Goal: Information Seeking & Learning: Learn about a topic

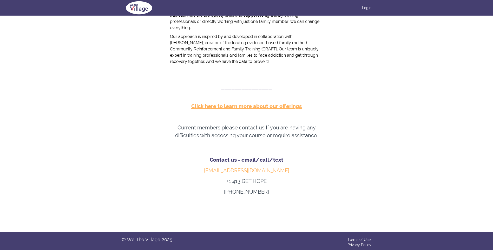
scroll to position [237, 0]
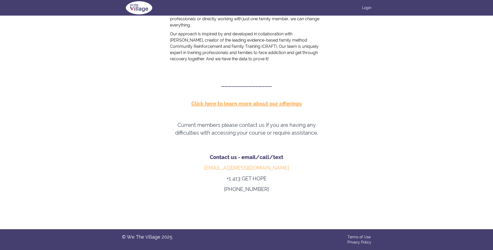
click at [249, 103] on u "﻿Click here to learn more about our offering" at bounding box center [245, 104] width 108 height 6
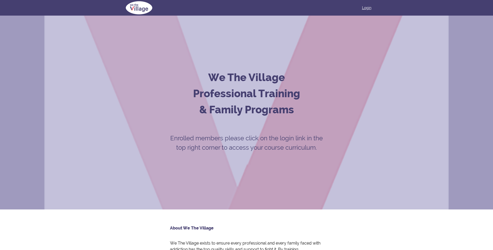
click at [370, 7] on div "Login" at bounding box center [247, 8] width 250 height 16
click at [368, 8] on link "Login" at bounding box center [366, 7] width 9 height 5
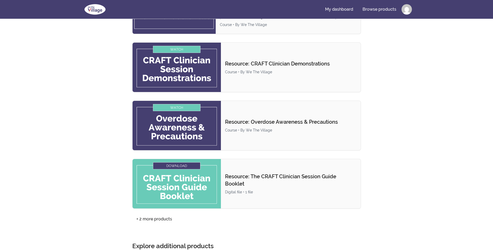
scroll to position [182, 0]
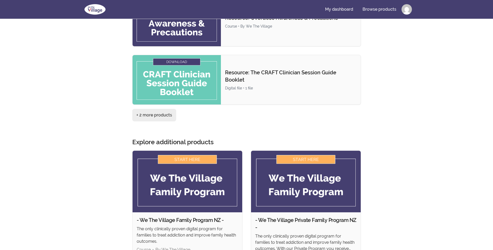
click at [148, 114] on link "+ 2 more products" at bounding box center [154, 115] width 44 height 12
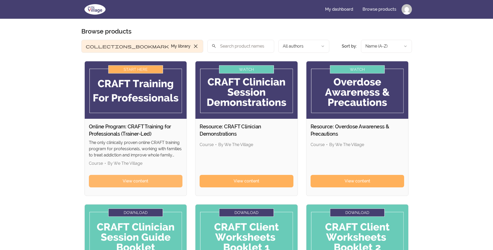
click at [130, 182] on span "View content" at bounding box center [136, 181] width 26 height 6
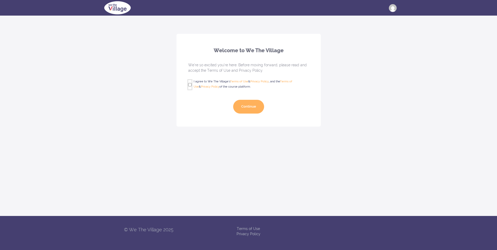
click at [188, 87] on input "I agree to We The Village's Terms of Use & Privacy Policy , and the Terms of Us…" at bounding box center [189, 84] width 3 height 9
checkbox input "true"
click at [252, 105] on button "Continue" at bounding box center [248, 107] width 31 height 14
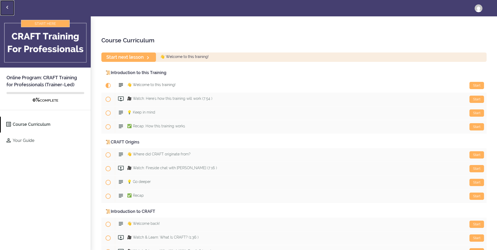
click at [8, 7] on icon "Back to courses" at bounding box center [7, 7] width 6 height 6
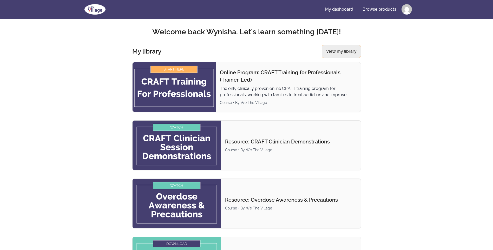
click at [332, 52] on link "View my library" at bounding box center [341, 51] width 39 height 13
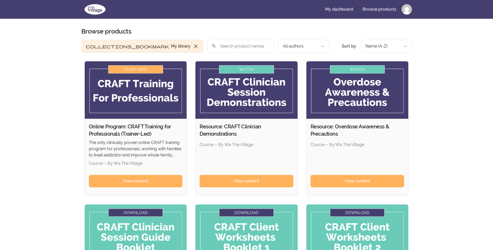
click at [136, 68] on img at bounding box center [136, 89] width 102 height 57
click at [148, 178] on span "View content" at bounding box center [136, 181] width 26 height 6
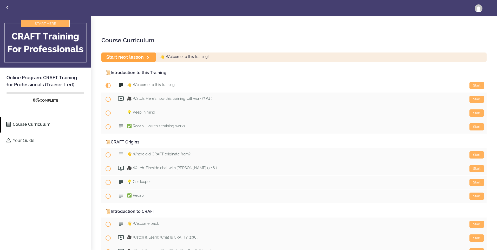
click at [131, 55] on link "Start next lesson" at bounding box center [128, 57] width 55 height 9
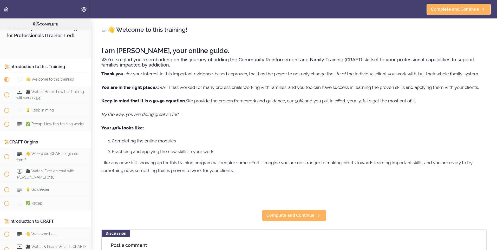
scroll to position [41, 0]
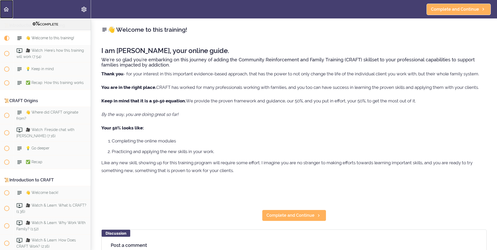
click at [7, 9] on icon "Back to course curriculum" at bounding box center [6, 9] width 6 height 6
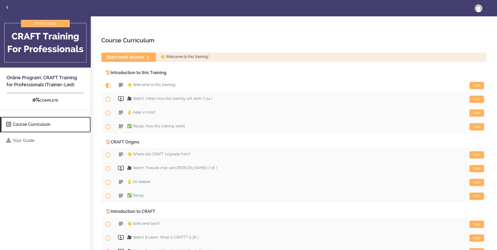
click at [28, 122] on link "Course Curriculum" at bounding box center [46, 125] width 90 height 16
click at [9, 6] on icon "Back to courses" at bounding box center [7, 7] width 6 height 6
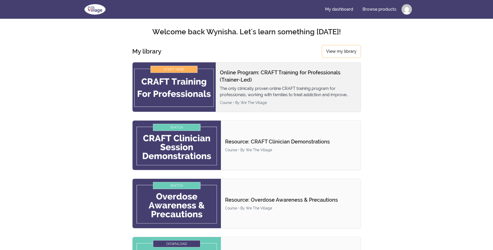
click at [169, 69] on img at bounding box center [174, 86] width 83 height 49
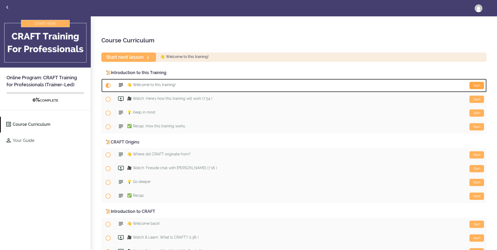
click at [474, 86] on div "Start" at bounding box center [477, 85] width 15 height 7
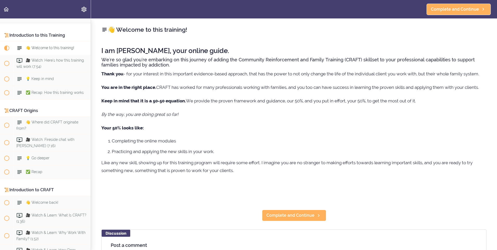
scroll to position [41, 0]
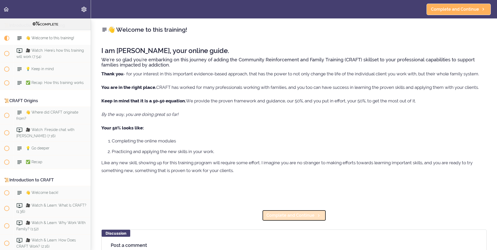
click at [290, 217] on span "Complete and Continue" at bounding box center [291, 216] width 48 height 6
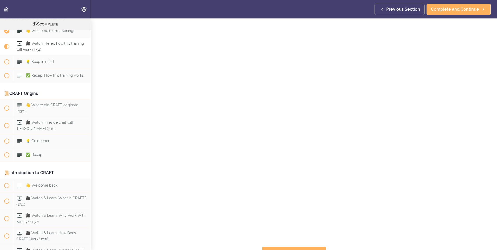
scroll to position [26, 0]
click at [306, 244] on span "Complete and Continue" at bounding box center [291, 247] width 48 height 6
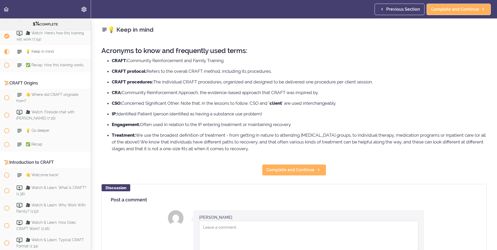
scroll to position [66, 0]
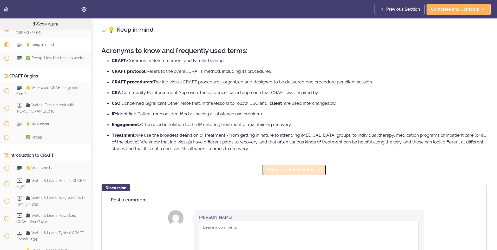
click at [302, 170] on span "Complete and Continue" at bounding box center [291, 170] width 48 height 6
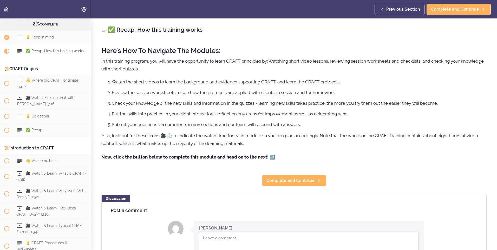
scroll to position [80, 0]
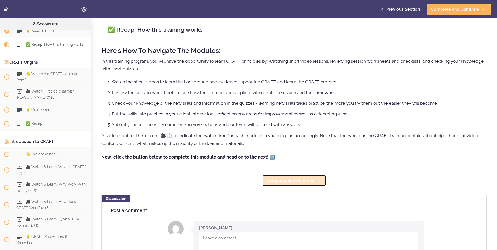
click at [304, 177] on link "Complete and Continue" at bounding box center [294, 180] width 64 height 11
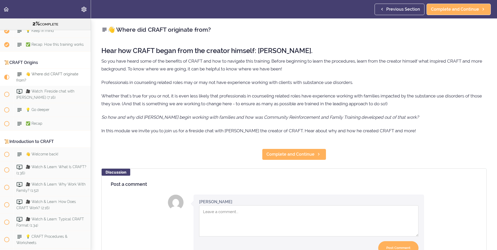
scroll to position [33, 0]
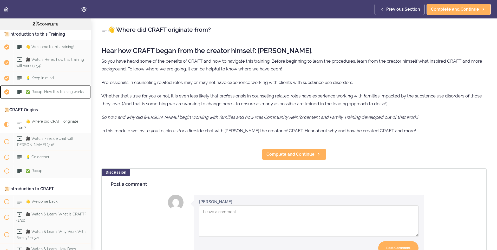
click at [47, 91] on span "✅ Recap: How this training works" at bounding box center [55, 92] width 58 height 4
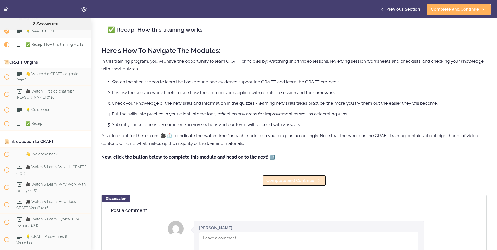
click at [295, 181] on span "Complete and Continue" at bounding box center [291, 181] width 48 height 6
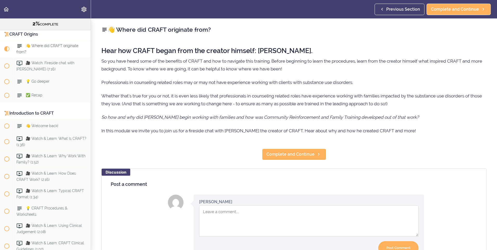
scroll to position [111, 0]
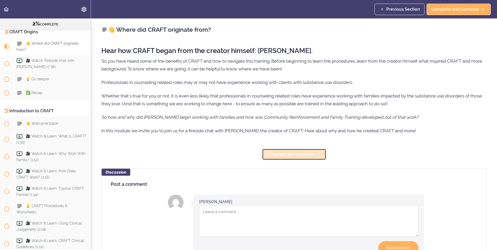
click at [293, 157] on span "Complete and Continue" at bounding box center [291, 154] width 48 height 6
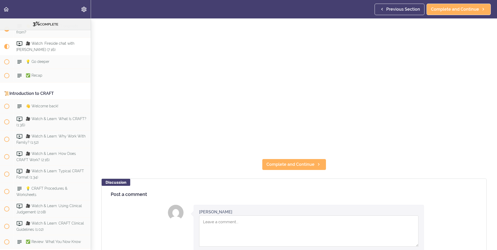
scroll to position [156, 0]
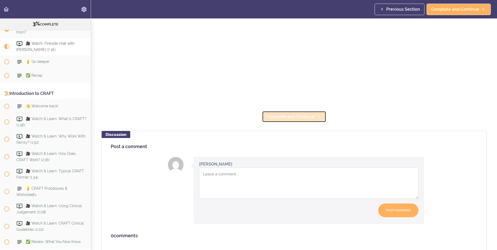
click at [306, 118] on span "Complete and Continue" at bounding box center [291, 117] width 48 height 6
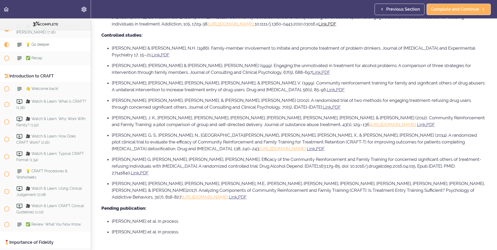
scroll to position [390, 0]
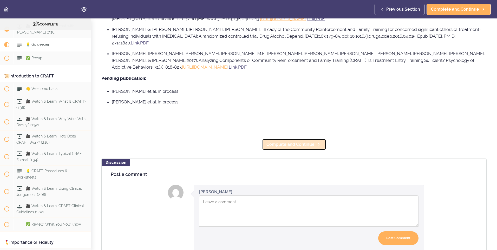
click at [297, 141] on span "Complete and Continue" at bounding box center [291, 144] width 48 height 6
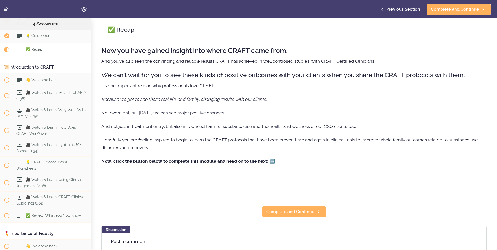
scroll to position [159, 0]
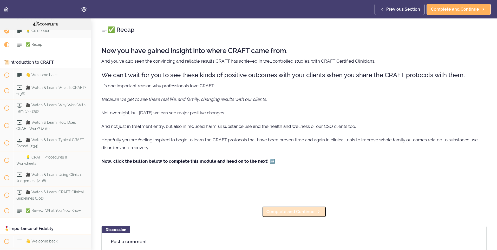
click at [303, 211] on span "Complete and Continue" at bounding box center [291, 212] width 48 height 6
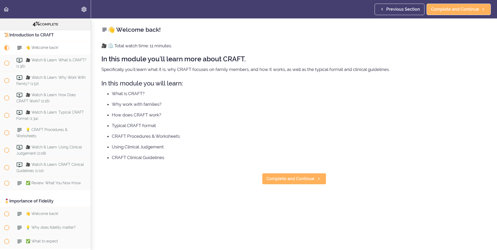
scroll to position [190, 0]
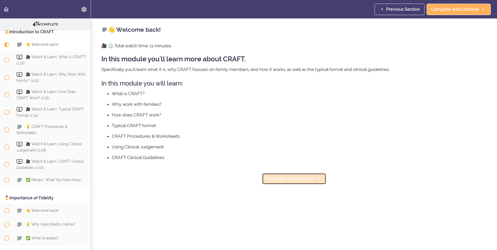
click at [300, 179] on span "Complete and Continue" at bounding box center [291, 179] width 48 height 6
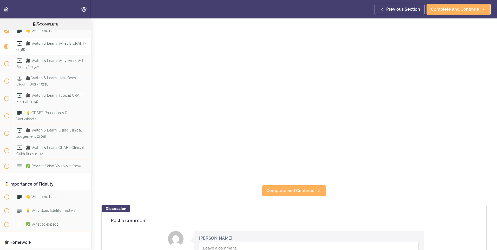
scroll to position [104, 0]
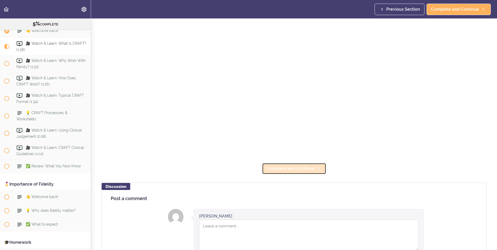
click at [302, 168] on span "Complete and Continue" at bounding box center [291, 169] width 48 height 6
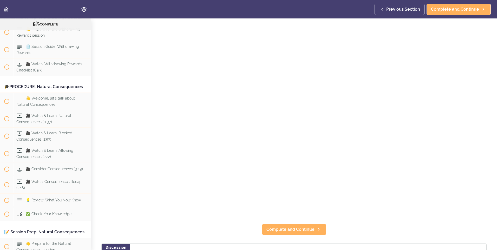
scroll to position [52, 0]
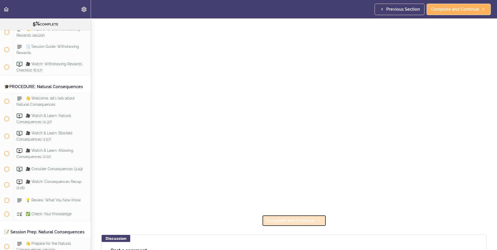
click at [312, 220] on span "Complete and Continue" at bounding box center [291, 221] width 48 height 6
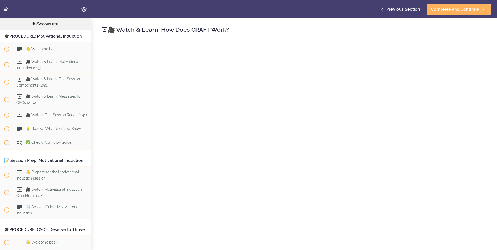
scroll to position [239, 0]
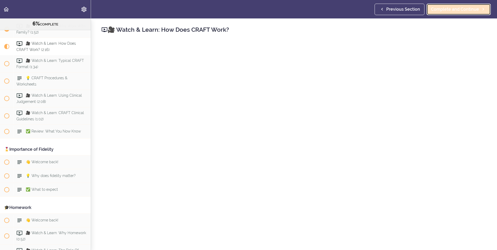
click at [464, 11] on span "Complete and Continue" at bounding box center [455, 9] width 48 height 6
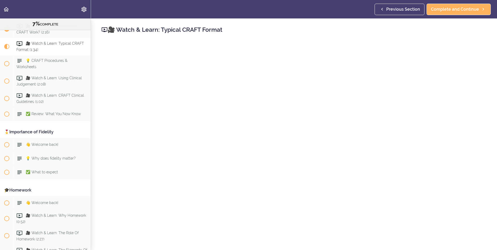
scroll to position [78, 0]
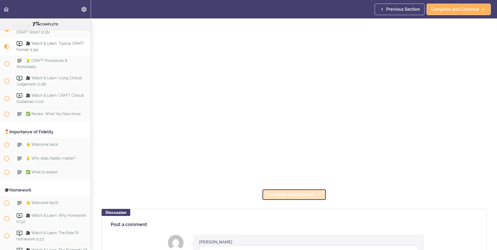
click at [297, 192] on span "Complete and Continue" at bounding box center [291, 195] width 48 height 6
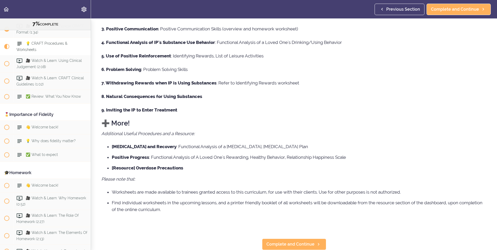
scroll to position [108, 0]
click at [303, 241] on span "Complete and Continue" at bounding box center [291, 244] width 48 height 6
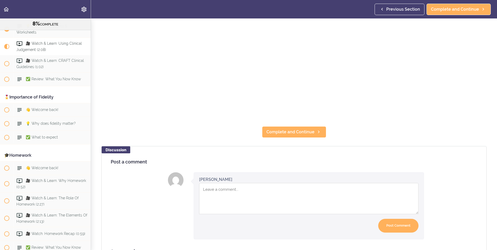
scroll to position [94, 0]
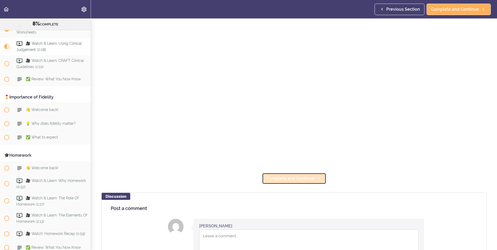
click at [307, 176] on span "Complete and Continue" at bounding box center [291, 179] width 48 height 6
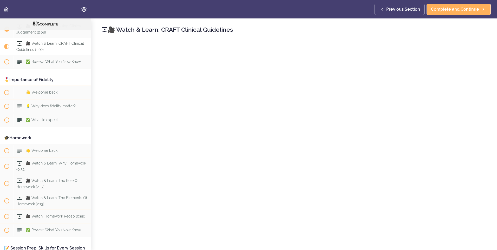
scroll to position [130, 0]
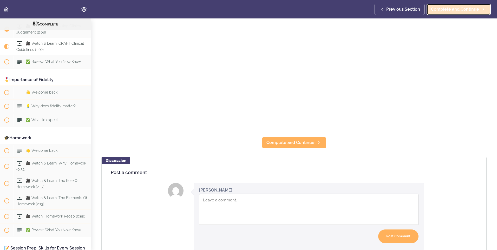
click at [459, 12] on link "Complete and Continue" at bounding box center [459, 9] width 64 height 11
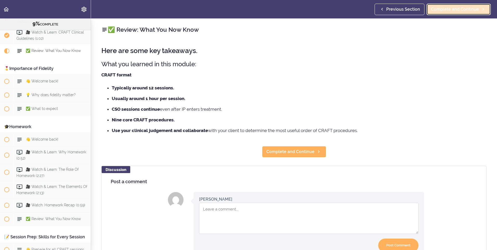
scroll to position [326, 0]
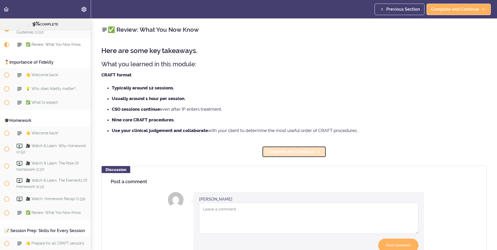
click at [285, 151] on span "Complete and Continue" at bounding box center [291, 152] width 48 height 6
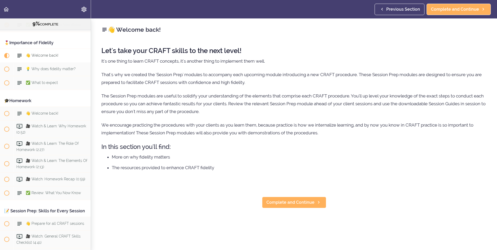
scroll to position [356, 0]
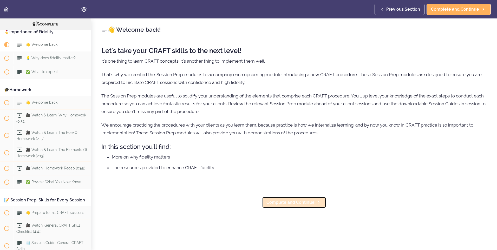
click at [291, 200] on span "Complete and Continue" at bounding box center [291, 202] width 48 height 6
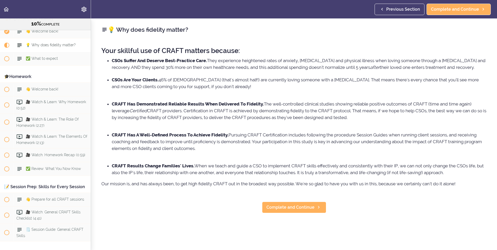
scroll to position [370, 0]
click at [294, 211] on span "Complete and Continue" at bounding box center [291, 207] width 48 height 6
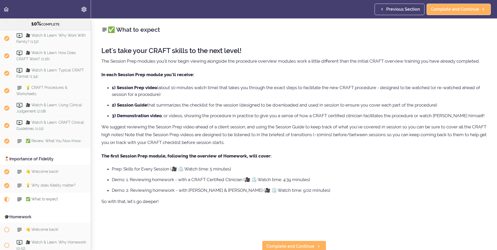
scroll to position [228, 0]
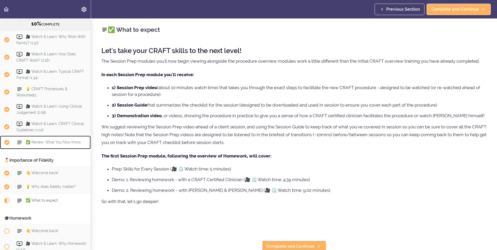
click at [67, 140] on span "✅ Review: What You Now Know" at bounding box center [53, 142] width 55 height 4
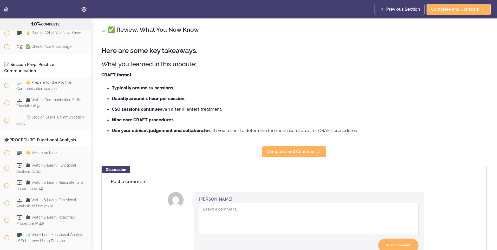
scroll to position [1574, 0]
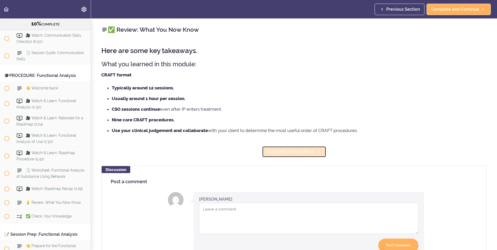
click at [309, 155] on link "Complete and Continue" at bounding box center [294, 151] width 64 height 11
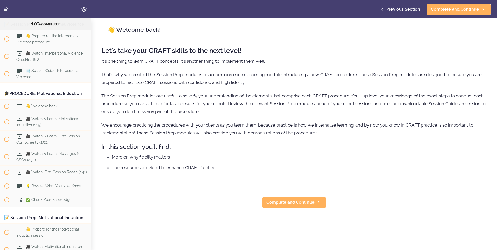
scroll to position [356, 0]
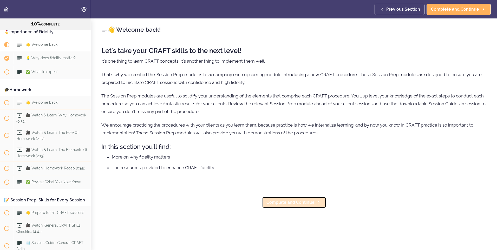
click at [293, 203] on span "Complete and Continue" at bounding box center [291, 202] width 48 height 6
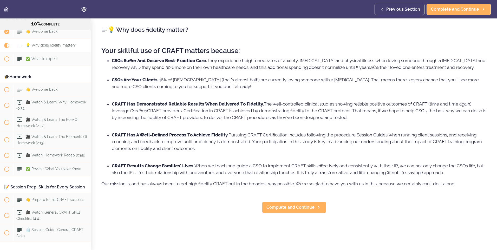
scroll to position [370, 0]
click at [297, 211] on span "Complete and Continue" at bounding box center [291, 207] width 48 height 6
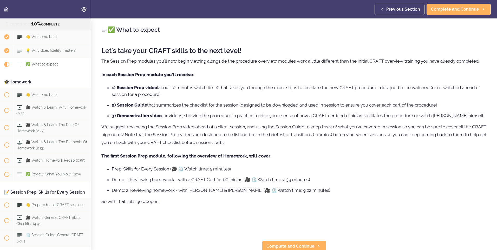
scroll to position [338, 0]
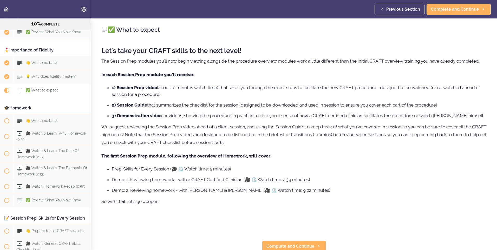
click at [21, 106] on div "🎓Homework" at bounding box center [45, 108] width 91 height 12
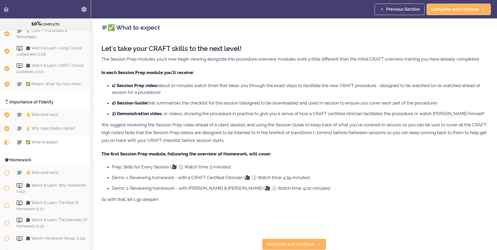
scroll to position [13, 0]
click at [282, 242] on span "Complete and Continue" at bounding box center [291, 244] width 48 height 6
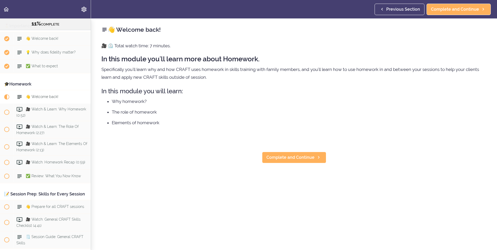
scroll to position [415, 0]
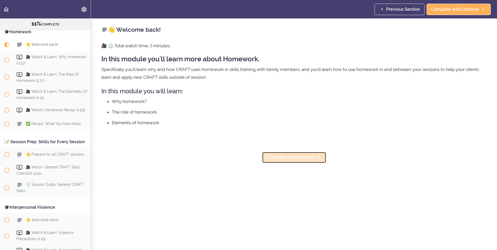
click at [288, 158] on span "Complete and Continue" at bounding box center [291, 158] width 48 height 6
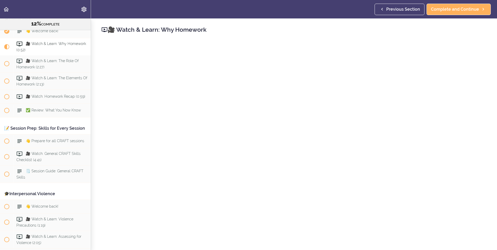
scroll to position [428, 0]
click at [461, 11] on span "Complete and Continue" at bounding box center [455, 9] width 48 height 6
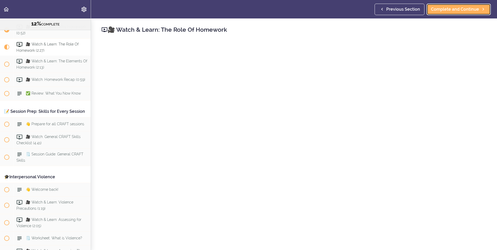
scroll to position [446, 0]
click at [465, 11] on span "Complete and Continue" at bounding box center [455, 9] width 48 height 6
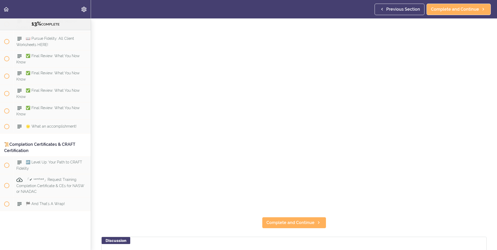
scroll to position [52, 0]
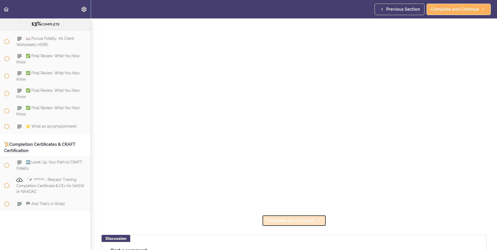
click at [279, 220] on span "Complete and Continue" at bounding box center [291, 221] width 48 height 6
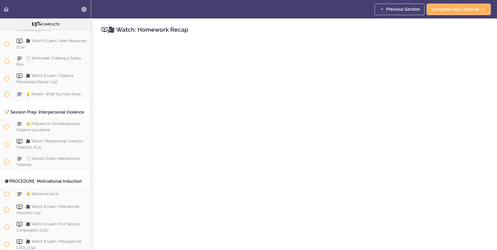
scroll to position [480, 0]
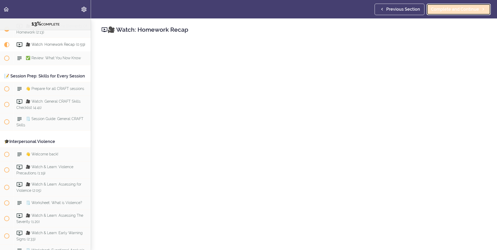
click at [477, 9] on span "Complete and Continue" at bounding box center [455, 9] width 48 height 6
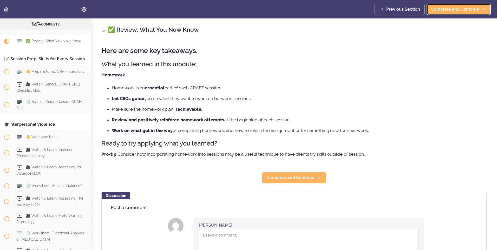
scroll to position [498, 0]
click at [280, 180] on span "Complete and Continue" at bounding box center [291, 178] width 48 height 6
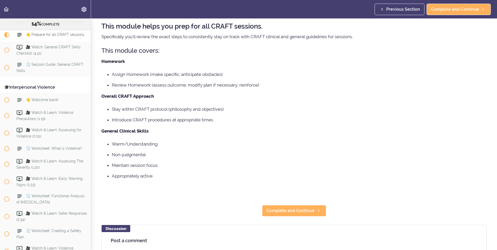
scroll to position [78, 0]
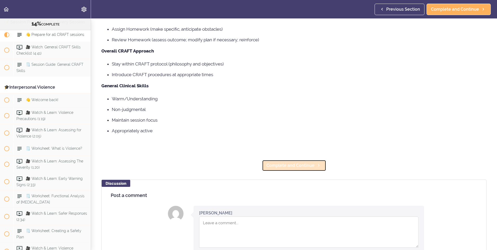
click at [310, 169] on link "Complete and Continue" at bounding box center [294, 165] width 64 height 11
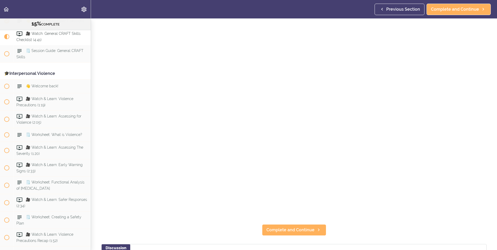
scroll to position [78, 0]
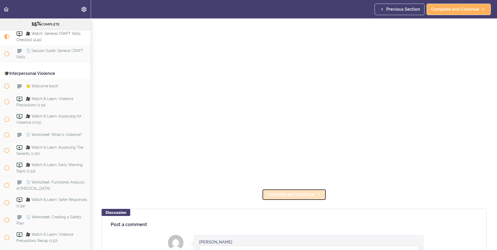
click at [306, 193] on span "Complete and Continue" at bounding box center [291, 195] width 48 height 6
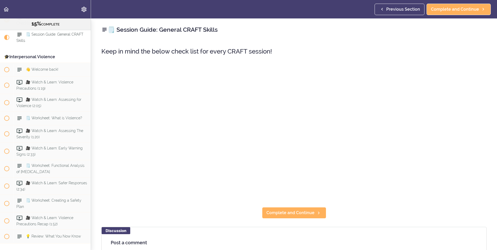
scroll to position [566, 0]
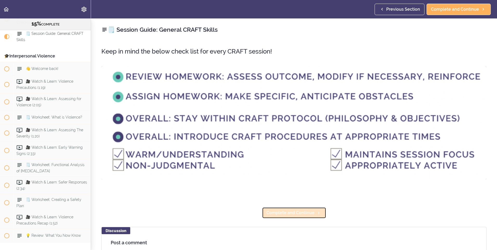
click at [312, 212] on link "Complete and Continue" at bounding box center [294, 212] width 64 height 11
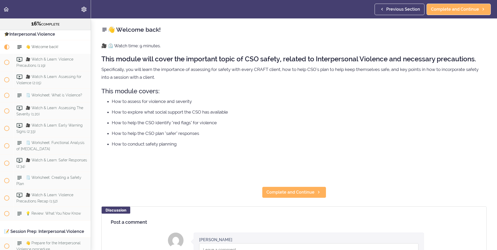
scroll to position [600, 0]
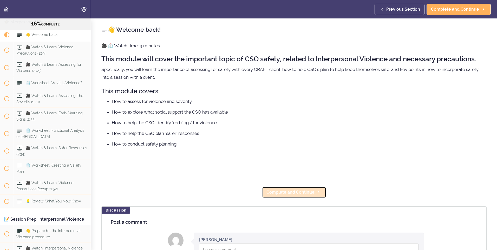
click at [306, 192] on span "Complete and Continue" at bounding box center [291, 192] width 48 height 6
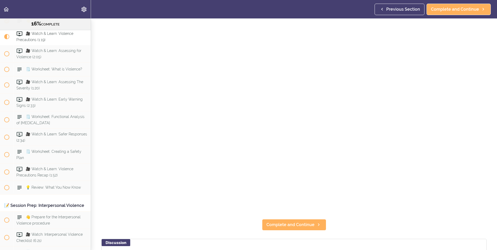
scroll to position [52, 0]
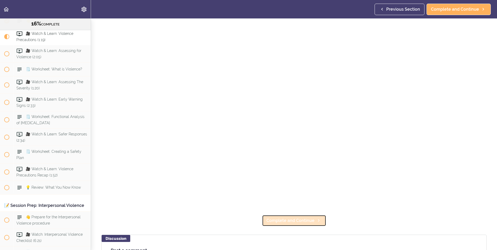
click at [302, 219] on span "Complete and Continue" at bounding box center [291, 221] width 48 height 6
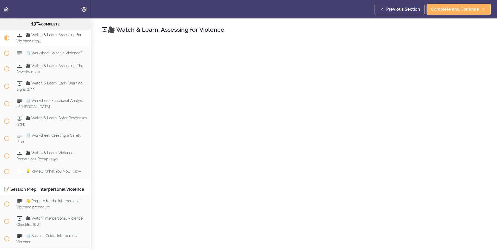
scroll to position [632, 0]
click at [460, 10] on span "Complete and Continue" at bounding box center [455, 9] width 48 height 6
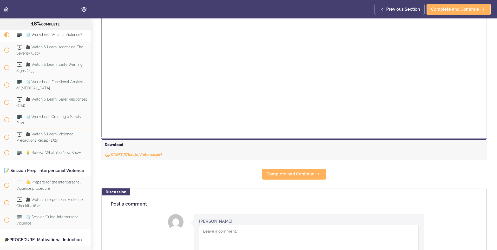
scroll to position [182, 0]
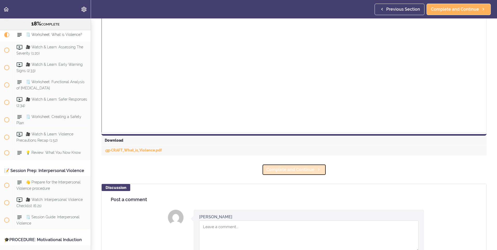
click at [304, 171] on span "Complete and Continue" at bounding box center [291, 170] width 48 height 6
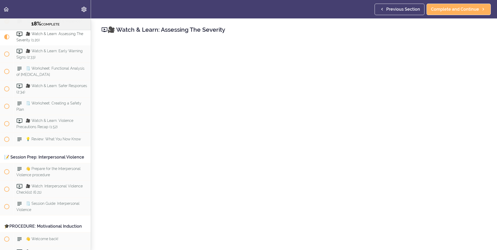
scroll to position [663, 0]
click at [468, 11] on span "Complete and Continue" at bounding box center [455, 9] width 48 height 6
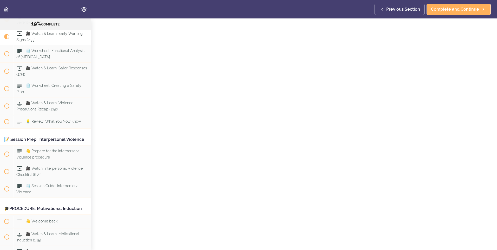
scroll to position [30, 0]
click at [282, 241] on span "Complete and Continue" at bounding box center [291, 244] width 48 height 6
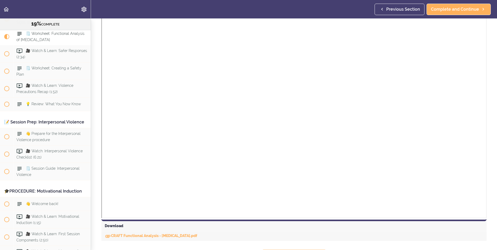
scroll to position [82, 0]
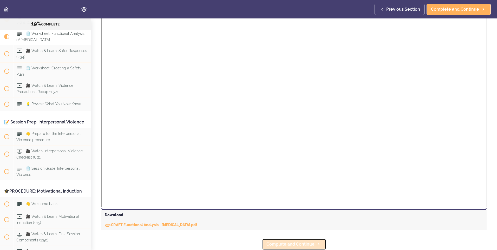
click at [289, 242] on span "Complete and Continue" at bounding box center [291, 244] width 48 height 6
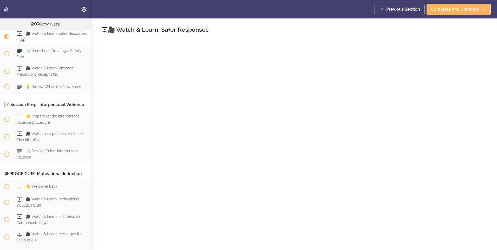
scroll to position [30, 0]
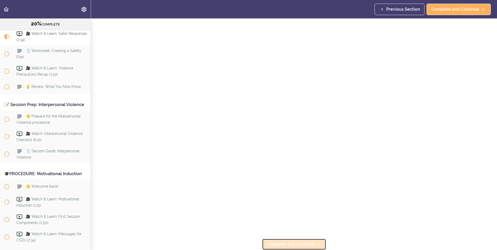
click at [307, 242] on span "Complete and Continue" at bounding box center [291, 244] width 48 height 6
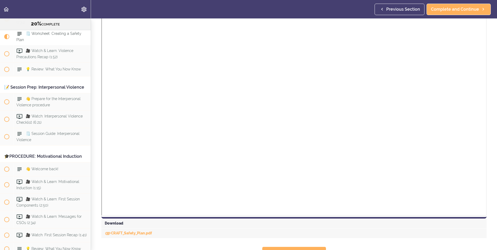
scroll to position [153, 0]
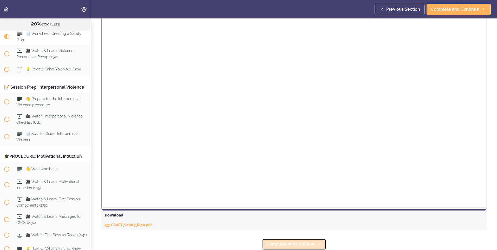
click at [312, 240] on link "Complete and Continue" at bounding box center [294, 244] width 64 height 11
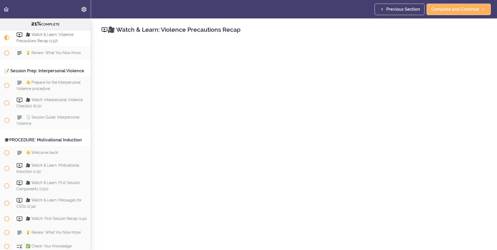
scroll to position [750, 0]
click at [475, 11] on span "Complete and Continue" at bounding box center [455, 9] width 48 height 6
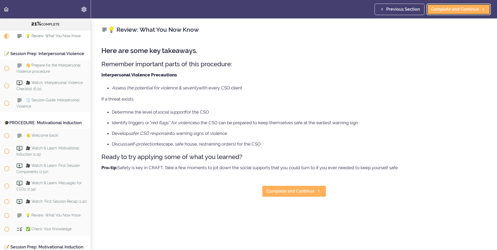
scroll to position [767, 0]
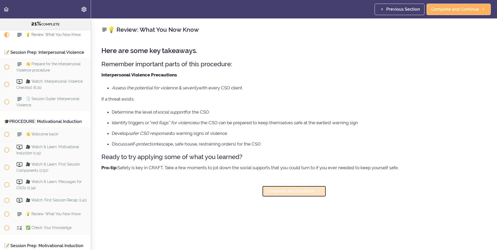
click at [281, 193] on span "Complete and Continue" at bounding box center [291, 191] width 48 height 6
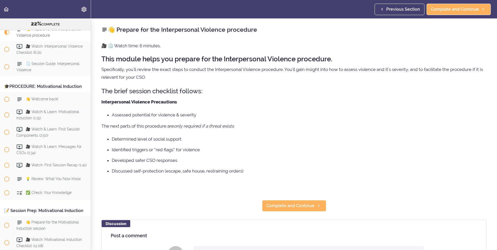
scroll to position [804, 0]
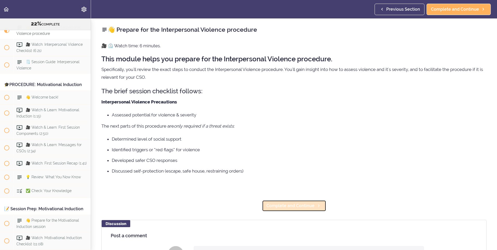
click at [281, 203] on span "Complete and Continue" at bounding box center [291, 206] width 48 height 6
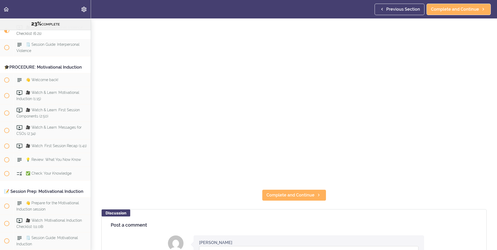
scroll to position [78, 0]
click at [277, 192] on span "Complete and Continue" at bounding box center [291, 195] width 48 height 6
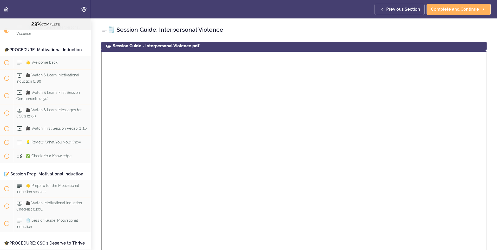
scroll to position [130, 0]
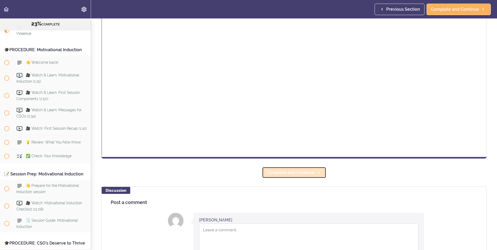
click at [297, 173] on span "Complete and Continue" at bounding box center [291, 173] width 48 height 6
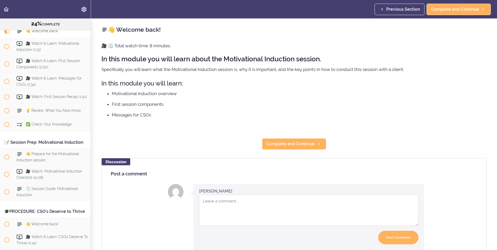
scroll to position [873, 0]
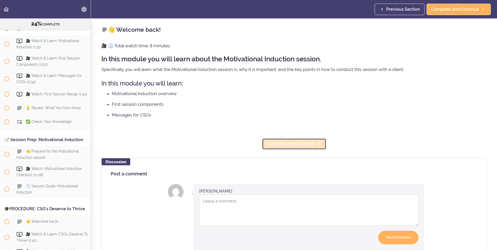
click at [306, 139] on link "Complete and Continue" at bounding box center [294, 143] width 64 height 11
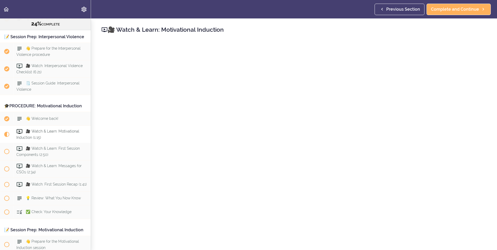
scroll to position [156, 0]
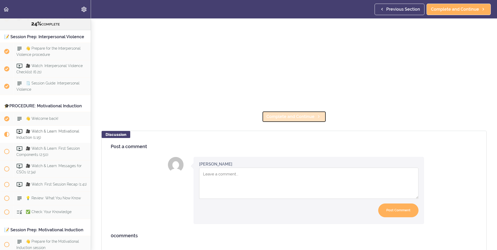
click at [300, 115] on span "Complete and Continue" at bounding box center [291, 117] width 48 height 6
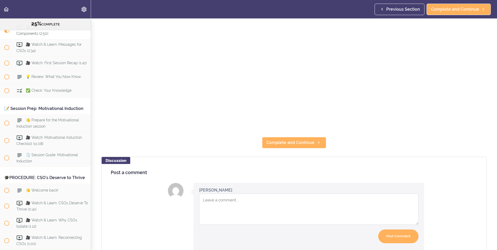
scroll to position [26, 0]
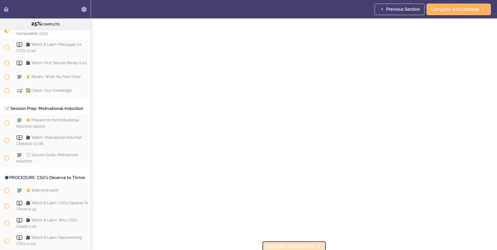
click at [302, 244] on span "Complete and Continue" at bounding box center [291, 247] width 48 height 6
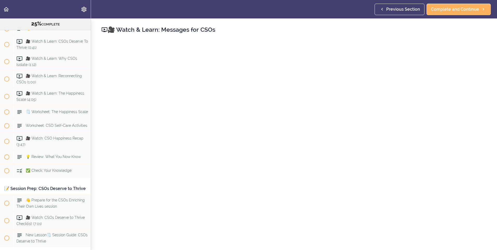
scroll to position [104, 0]
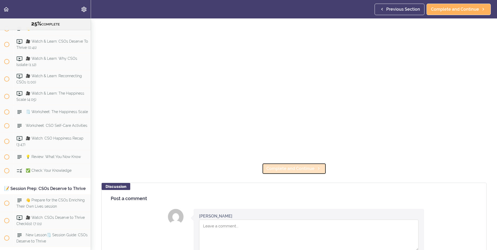
click at [305, 166] on span "Complete and Continue" at bounding box center [291, 169] width 48 height 6
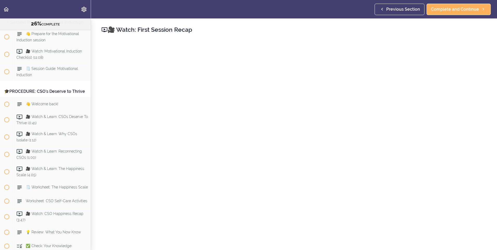
scroll to position [939, 0]
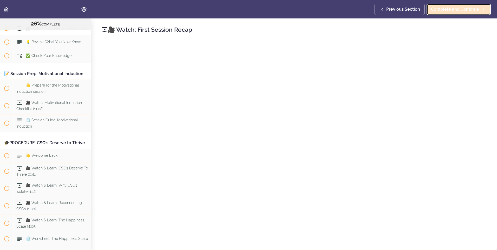
click at [452, 9] on span "Complete and Continue" at bounding box center [455, 9] width 48 height 6
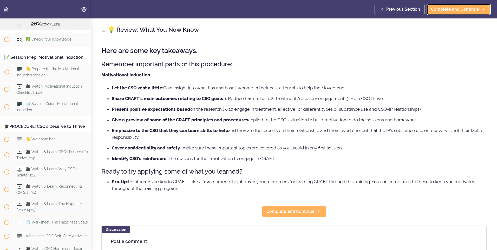
scroll to position [957, 0]
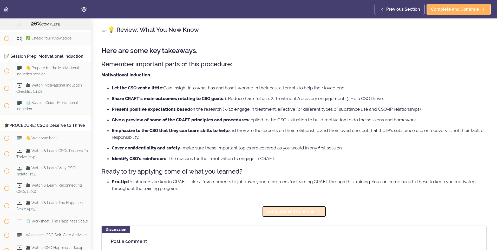
click at [296, 212] on span "Complete and Continue" at bounding box center [291, 212] width 48 height 6
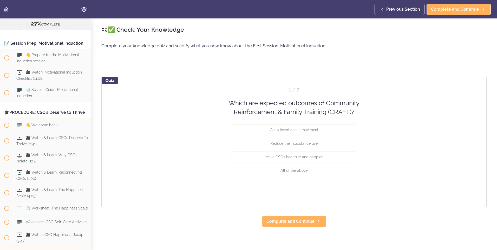
scroll to position [971, 0]
click at [301, 171] on span "All of the above" at bounding box center [294, 170] width 27 height 4
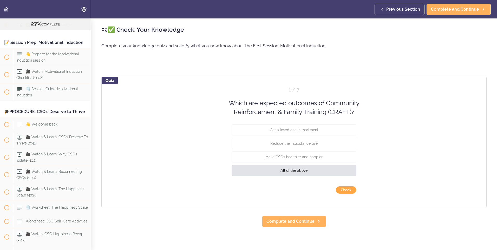
click at [346, 188] on button "Check" at bounding box center [346, 189] width 21 height 7
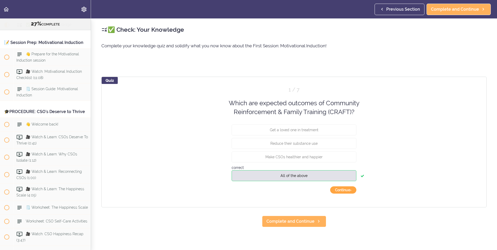
click at [341, 188] on button "Continue ›" at bounding box center [343, 189] width 26 height 7
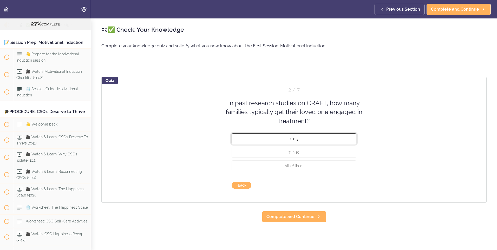
click at [299, 137] on button "1 in 3" at bounding box center [294, 138] width 125 height 11
click at [345, 184] on button "Check" at bounding box center [346, 185] width 21 height 7
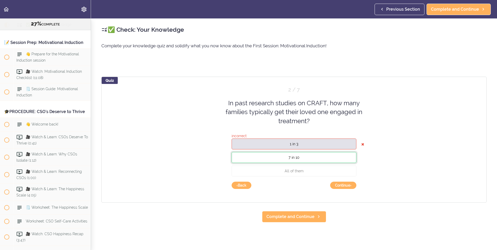
click at [321, 160] on button "7 in 10" at bounding box center [294, 157] width 125 height 11
click at [342, 189] on button "Continue ›" at bounding box center [343, 185] width 26 height 7
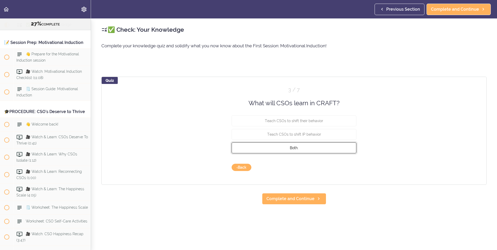
click at [313, 149] on button "Both." at bounding box center [294, 148] width 125 height 11
click at [339, 166] on button "Check" at bounding box center [346, 167] width 21 height 7
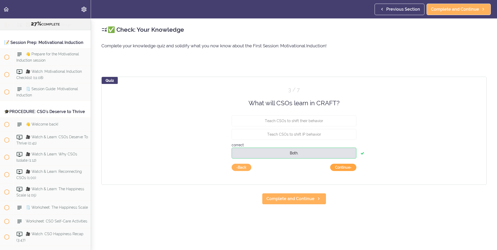
click at [340, 166] on button "Continue ›" at bounding box center [343, 167] width 26 height 7
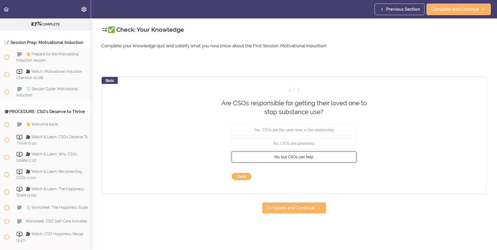
click at [310, 160] on button "No, but CSOs can help" at bounding box center [294, 156] width 125 height 11
click at [340, 175] on button "Check" at bounding box center [346, 176] width 21 height 7
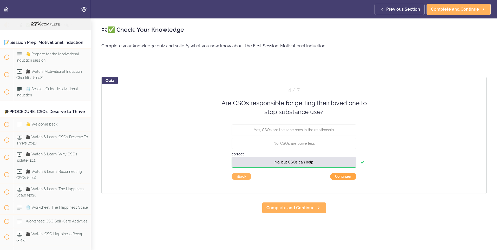
click at [343, 175] on button "Continue ›" at bounding box center [343, 176] width 26 height 7
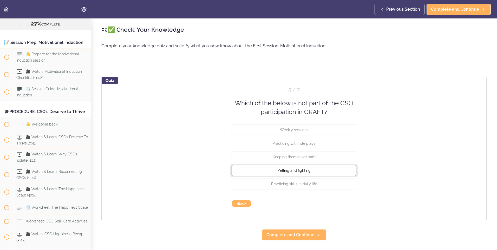
click at [307, 170] on span "Yelling and fighting" at bounding box center [294, 170] width 33 height 4
click at [347, 203] on button "Check" at bounding box center [346, 203] width 21 height 7
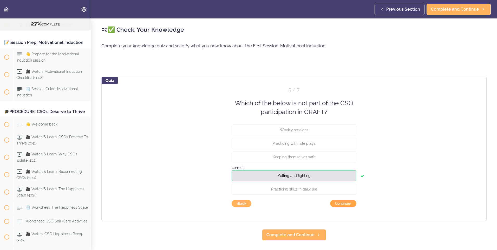
click at [347, 203] on button "Continue ›" at bounding box center [343, 203] width 26 height 7
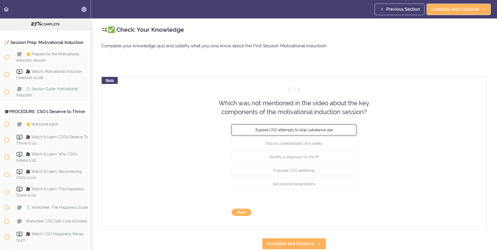
click at [308, 132] on span "Explore CSO attempts to stop substance use" at bounding box center [294, 130] width 77 height 4
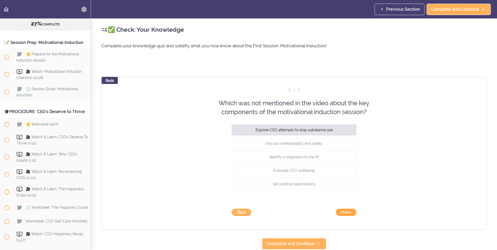
click at [338, 212] on button "Check" at bounding box center [346, 212] width 21 height 7
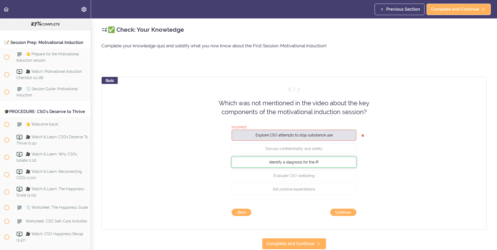
click at [306, 164] on span "Identify a diagnosis for the IP" at bounding box center [293, 162] width 49 height 4
click at [346, 214] on button "Continue ›" at bounding box center [343, 212] width 26 height 7
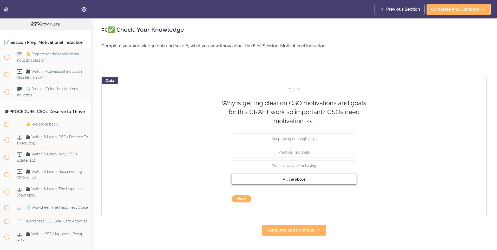
click at [304, 177] on button "All the above" at bounding box center [294, 179] width 125 height 11
click at [355, 200] on div "Quiz 7 / 7 Why is getting clear on CSO motivations and goals for this CRAFT wor…" at bounding box center [293, 147] width 385 height 140
click at [350, 200] on button "Check" at bounding box center [346, 198] width 21 height 7
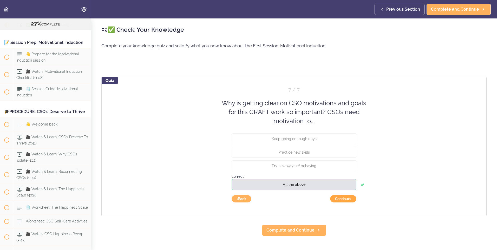
click at [349, 199] on button "Continue ›" at bounding box center [343, 198] width 26 height 7
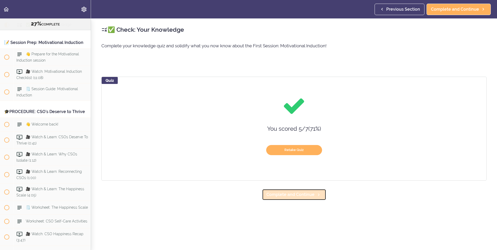
click at [307, 193] on span "Complete and Continue" at bounding box center [291, 195] width 48 height 6
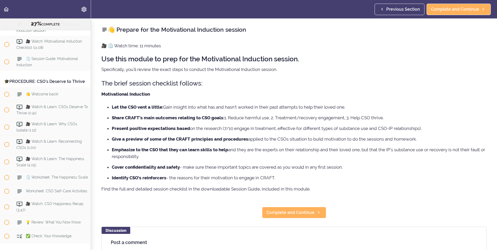
scroll to position [1001, 0]
click at [311, 215] on span "Complete and Continue" at bounding box center [291, 213] width 48 height 6
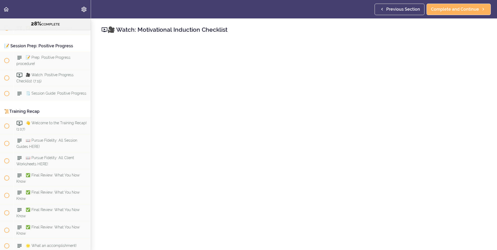
scroll to position [3360, 0]
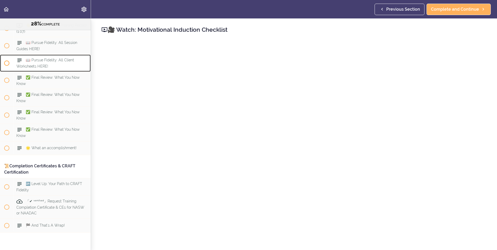
click at [29, 68] on span "📖 Pursue Fidelity: All Client Worksheets HERE!" at bounding box center [45, 63] width 58 height 10
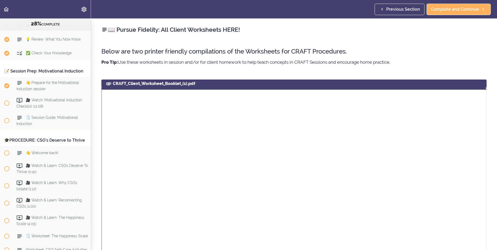
scroll to position [837, 0]
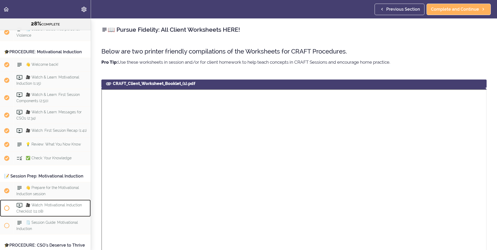
click at [6, 211] on span at bounding box center [6, 208] width 5 height 5
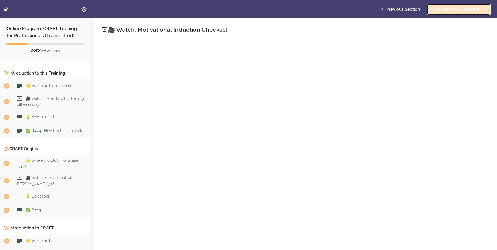
click at [464, 7] on span "Complete and Continue" at bounding box center [455, 9] width 48 height 6
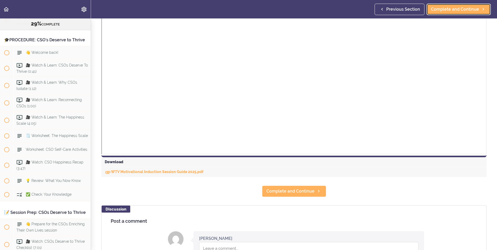
scroll to position [208, 0]
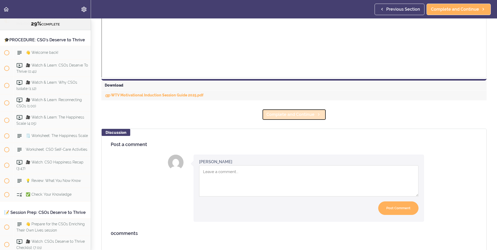
click at [305, 114] on span "Complete and Continue" at bounding box center [291, 115] width 48 height 6
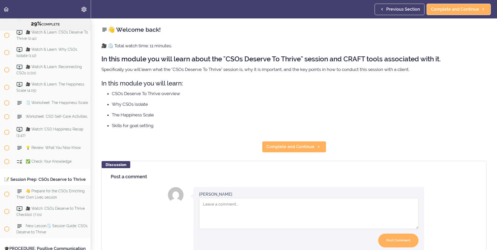
scroll to position [1077, 0]
click at [293, 149] on span "Complete and Continue" at bounding box center [291, 147] width 48 height 6
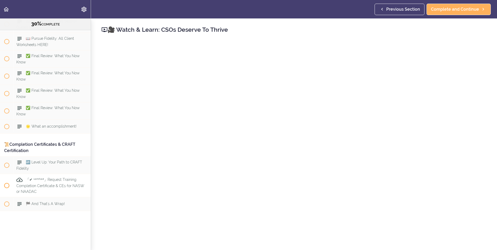
scroll to position [3447, 0]
click at [446, 9] on span "Complete and Continue" at bounding box center [455, 9] width 48 height 6
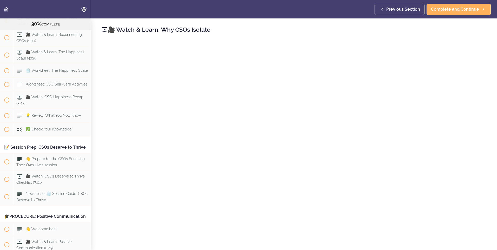
scroll to position [104, 0]
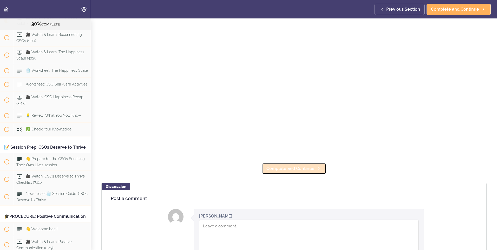
click at [285, 166] on span "Complete and Continue" at bounding box center [291, 169] width 48 height 6
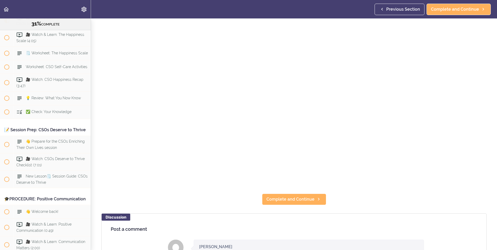
scroll to position [78, 0]
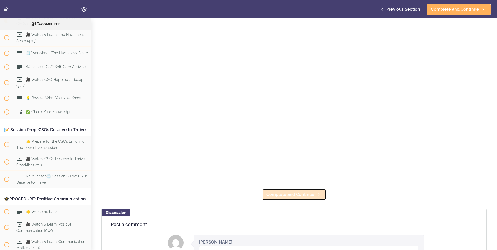
click at [292, 192] on span "Complete and Continue" at bounding box center [291, 195] width 48 height 6
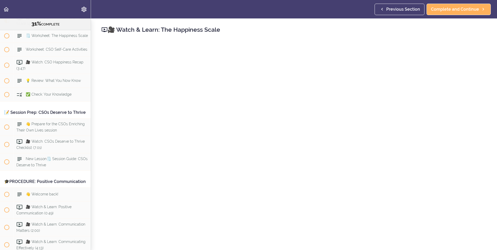
scroll to position [78, 0]
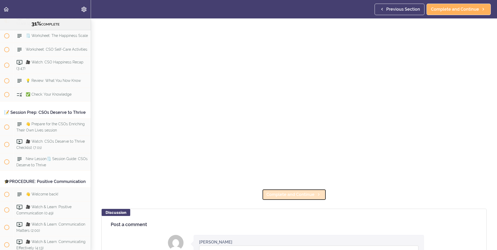
click at [293, 194] on span "Complete and Continue" at bounding box center [291, 195] width 48 height 6
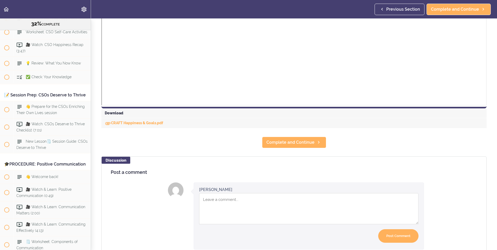
scroll to position [224, 0]
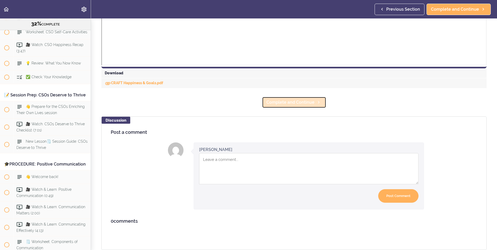
click at [294, 99] on span "Complete and Continue" at bounding box center [291, 102] width 48 height 6
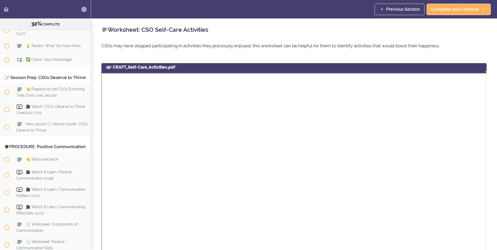
scroll to position [104, 0]
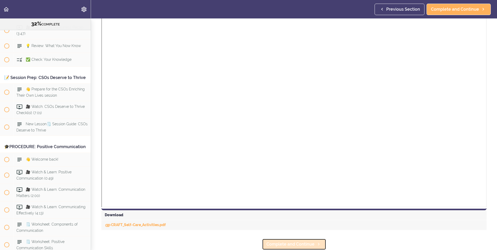
click at [282, 241] on span "Complete and Continue" at bounding box center [291, 244] width 48 height 6
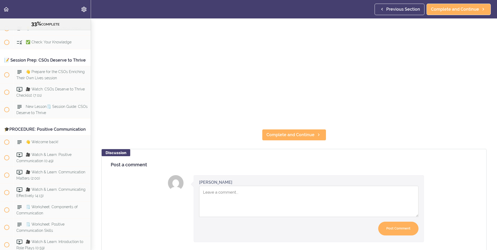
scroll to position [172, 0]
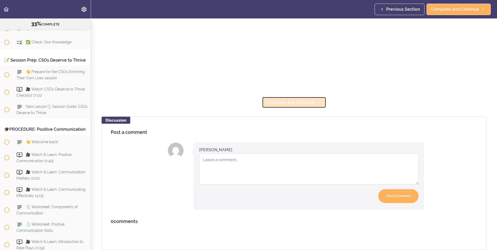
click at [285, 99] on span "Complete and Continue" at bounding box center [291, 102] width 48 height 6
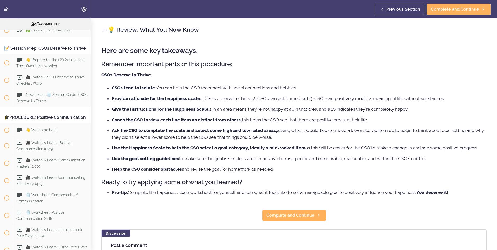
scroll to position [1212, 0]
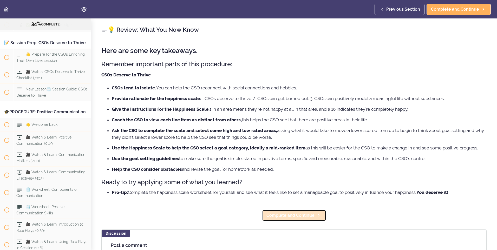
click at [300, 217] on span "Complete and Continue" at bounding box center [291, 216] width 48 height 6
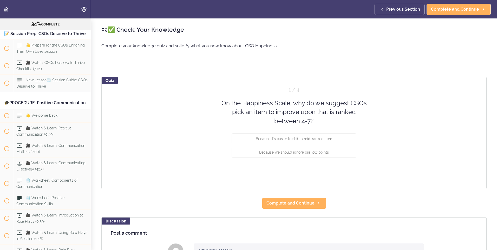
scroll to position [1226, 0]
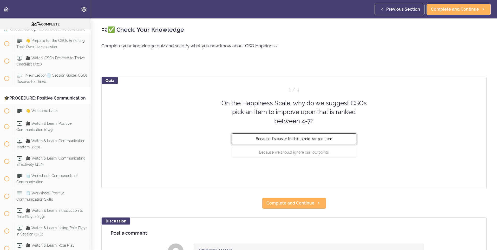
click at [294, 138] on span "Because it's easier to shift a mid-ranked item" at bounding box center [294, 139] width 76 height 4
click at [346, 174] on button "Check" at bounding box center [346, 171] width 21 height 7
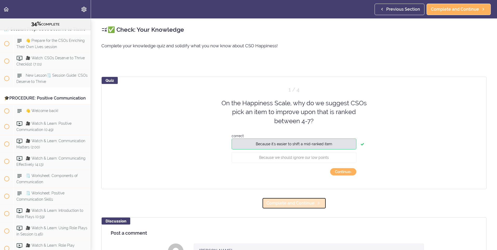
click at [289, 202] on span "Complete and Continue" at bounding box center [291, 203] width 48 height 6
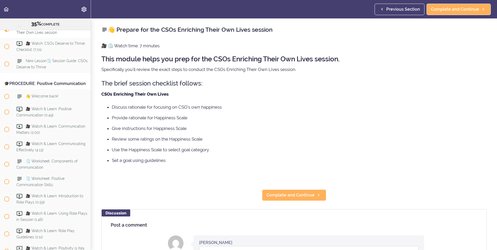
scroll to position [1211, 0]
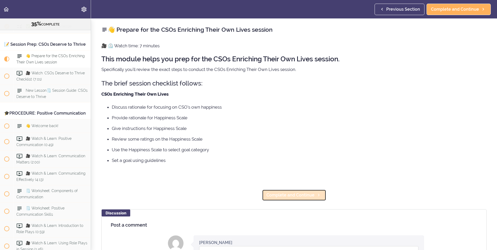
click at [271, 195] on span "Complete and Continue" at bounding box center [291, 195] width 48 height 6
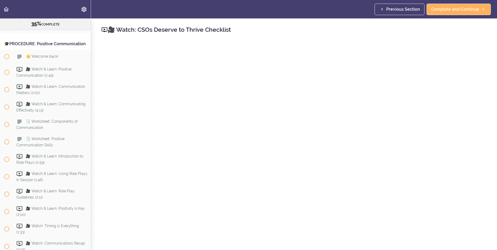
scroll to position [78, 0]
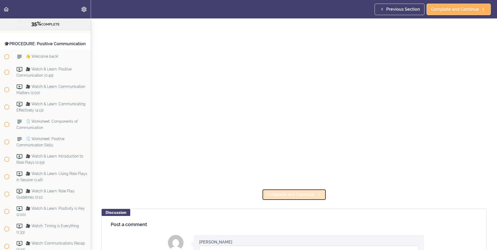
click at [287, 189] on link "Complete and Continue" at bounding box center [294, 194] width 64 height 11
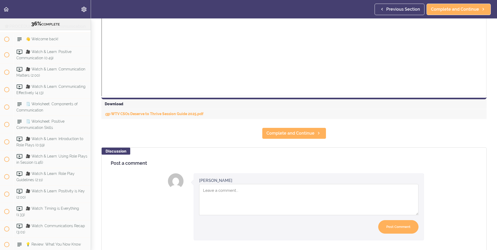
scroll to position [224, 0]
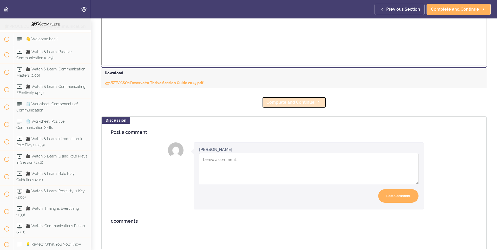
click at [309, 99] on span "Complete and Continue" at bounding box center [291, 102] width 48 height 6
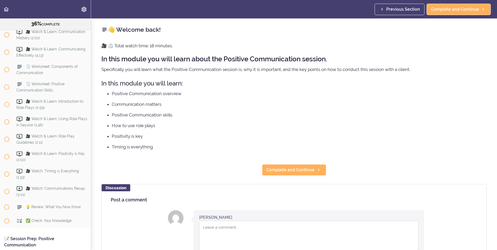
scroll to position [1338, 0]
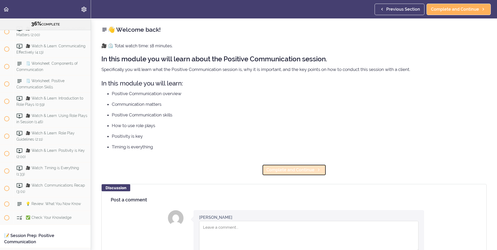
click at [293, 170] on span "Complete and Continue" at bounding box center [291, 170] width 48 height 6
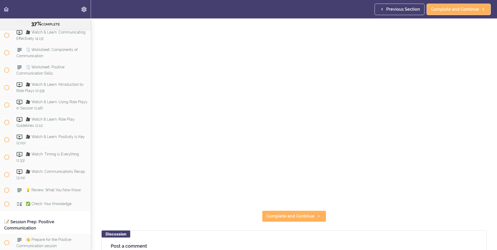
scroll to position [104, 0]
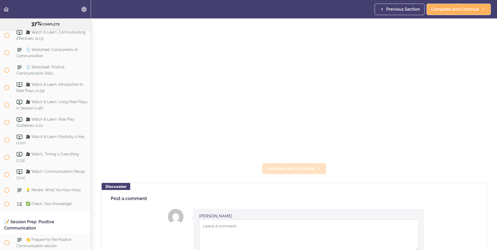
drag, startPoint x: 299, startPoint y: 160, endPoint x: 300, endPoint y: 165, distance: 5.2
click at [300, 164] on section "Online Program: CRAFT Training for Professionals (Trainer-Led) 37% COMPLETE 📜In…" at bounding box center [248, 134] width 497 height 232
click at [300, 166] on span "Complete and Continue" at bounding box center [291, 169] width 48 height 6
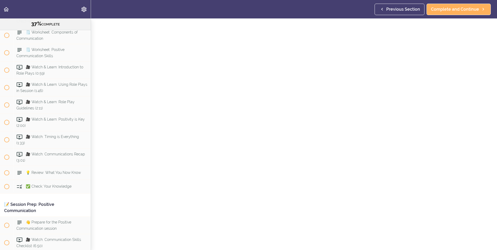
scroll to position [104, 0]
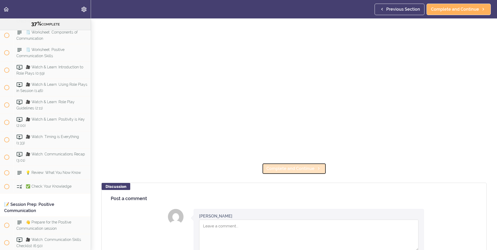
click at [295, 167] on span "Complete and Continue" at bounding box center [291, 169] width 48 height 6
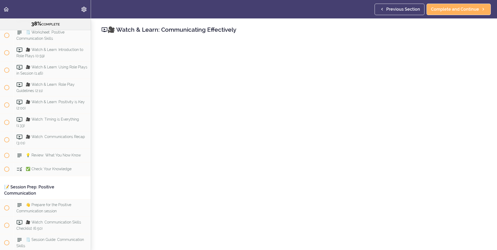
scroll to position [78, 0]
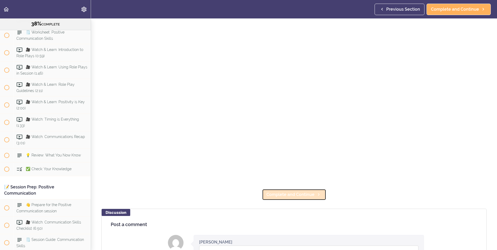
click at [291, 192] on span "Complete and Continue" at bounding box center [291, 195] width 48 height 6
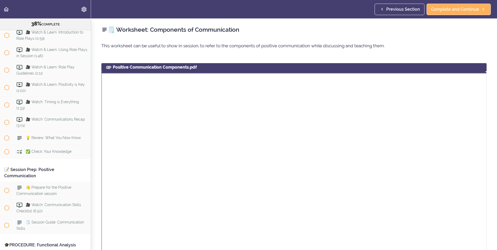
scroll to position [104, 0]
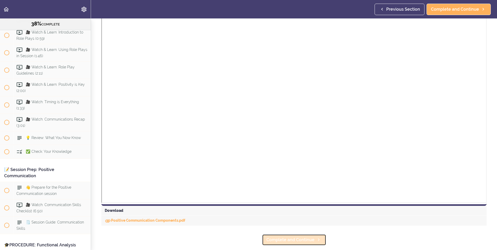
click at [296, 243] on link "Complete and Continue" at bounding box center [294, 239] width 64 height 11
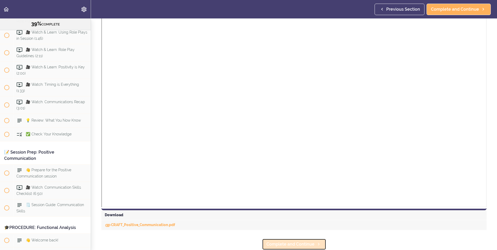
click at [293, 241] on span "Complete and Continue" at bounding box center [291, 244] width 48 height 6
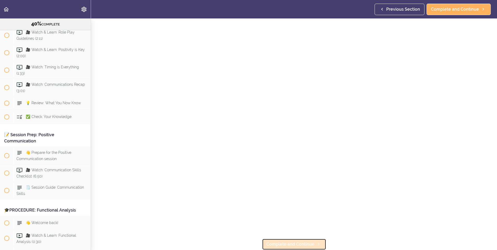
click at [297, 241] on span "Complete and Continue" at bounding box center [291, 244] width 48 height 6
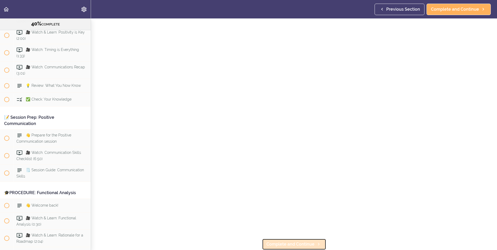
click at [296, 241] on span "Complete and Continue" at bounding box center [291, 244] width 48 height 6
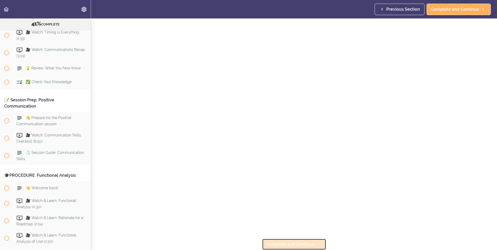
click at [301, 242] on span "Complete and Continue" at bounding box center [291, 244] width 48 height 6
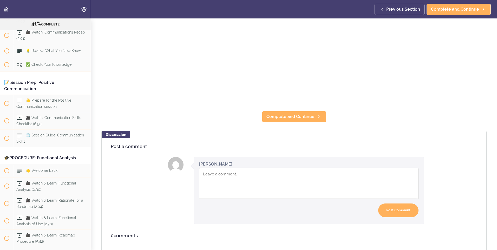
click at [294, 104] on section "Online Program: CRAFT Training for Professionals (Trainer-Led) 41% COMPLETE 📜In…" at bounding box center [248, 134] width 497 height 232
click at [291, 114] on span "Complete and Continue" at bounding box center [291, 117] width 48 height 6
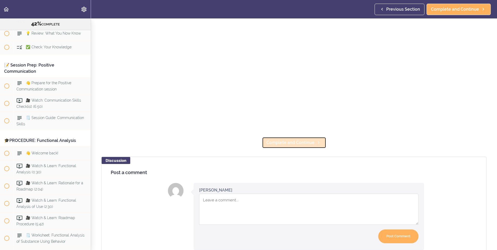
drag, startPoint x: 291, startPoint y: 138, endPoint x: 287, endPoint y: 139, distance: 4.0
click at [291, 140] on span "Complete and Continue" at bounding box center [291, 143] width 48 height 6
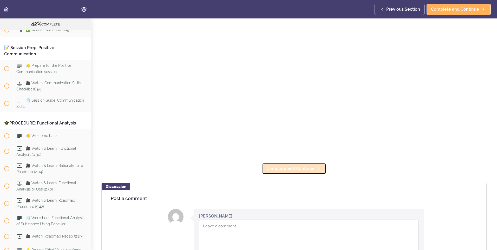
click at [300, 163] on link "Complete and Continue" at bounding box center [294, 168] width 64 height 11
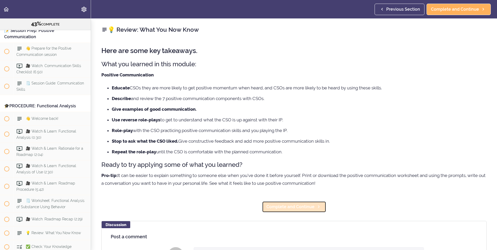
click at [290, 211] on link "Complete and Continue" at bounding box center [294, 206] width 64 height 11
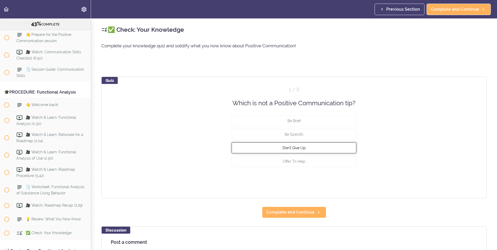
click at [299, 149] on span "Don't Give Up" at bounding box center [294, 148] width 23 height 4
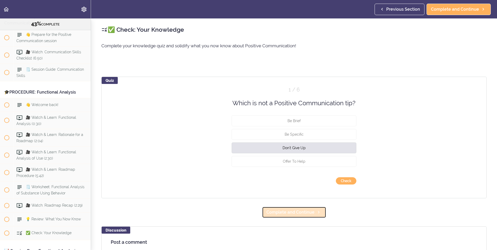
click at [303, 217] on link "Complete and Continue" at bounding box center [294, 212] width 64 height 11
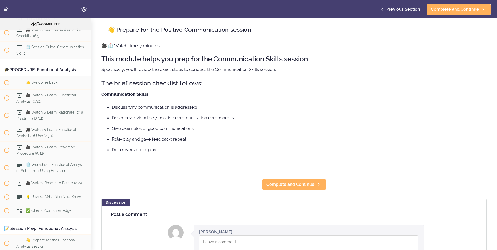
scroll to position [1594, 0]
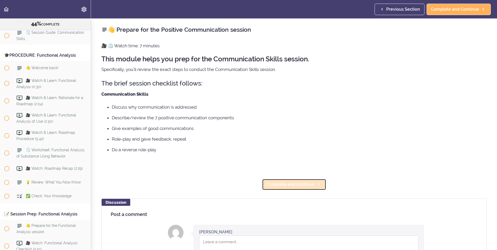
click at [295, 187] on span "Complete and Continue" at bounding box center [291, 185] width 48 height 6
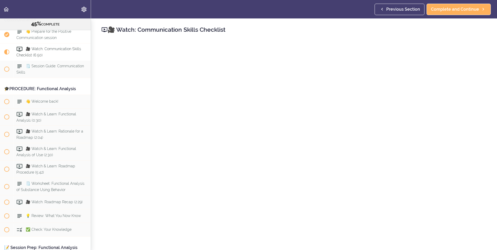
scroll to position [1560, 0]
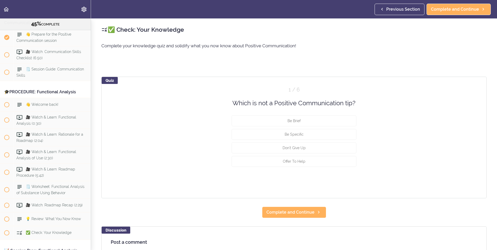
scroll to position [1557, 0]
click at [324, 149] on button "Don't Give Up" at bounding box center [294, 148] width 125 height 11
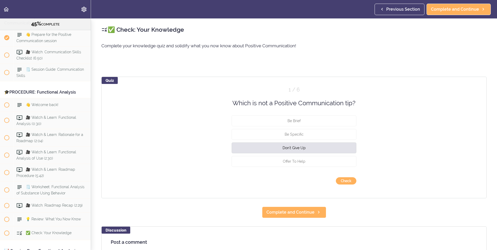
click at [348, 185] on div "Quiz 1 / 6 Which is not a Positive Communication tip? Be Brief Be Specific Don'…" at bounding box center [293, 138] width 385 height 122
click at [347, 181] on button "Check" at bounding box center [346, 180] width 21 height 7
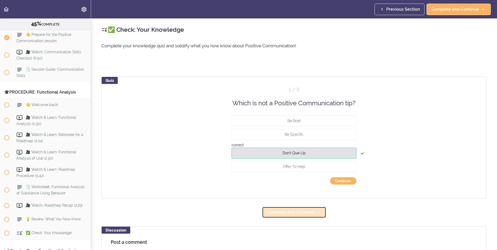
click at [310, 211] on span "Complete and Continue" at bounding box center [291, 212] width 48 height 6
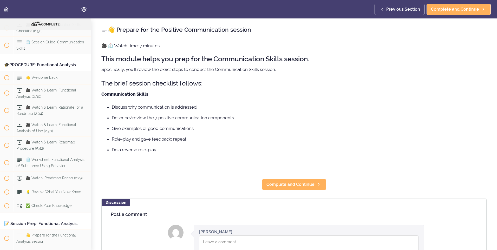
scroll to position [1594, 0]
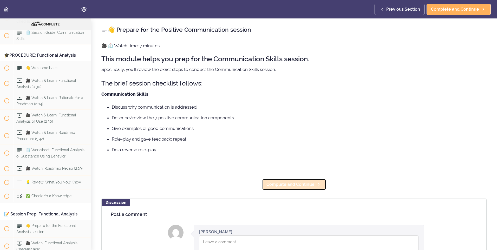
click at [305, 182] on span "Complete and Continue" at bounding box center [291, 185] width 48 height 6
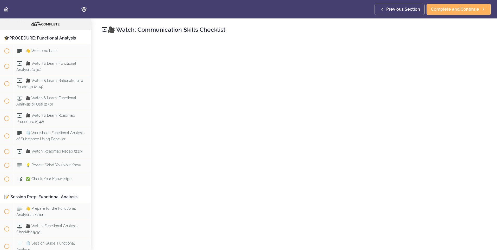
scroll to position [1612, 0]
click at [436, 17] on div "Previous Section Complete and Continue" at bounding box center [434, 9] width 118 height 18
click at [436, 10] on span "Complete and Continue" at bounding box center [455, 9] width 48 height 6
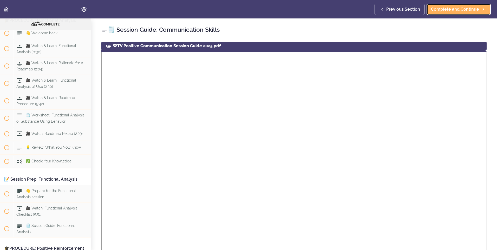
scroll to position [130, 0]
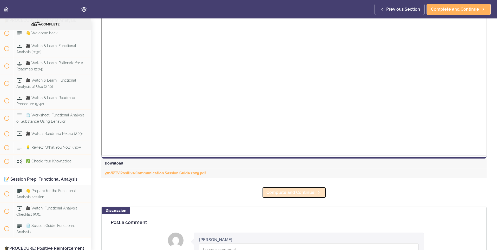
click at [291, 192] on span "Complete and Continue" at bounding box center [291, 193] width 48 height 6
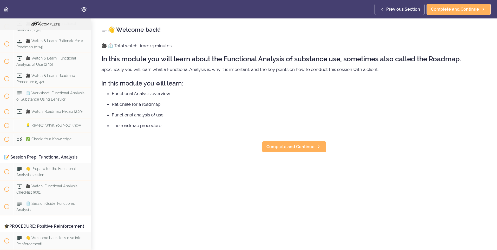
scroll to position [1664, 0]
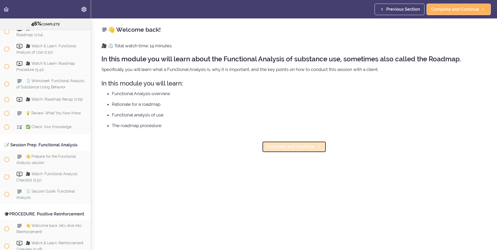
click at [297, 152] on link "Complete and Continue" at bounding box center [294, 146] width 64 height 11
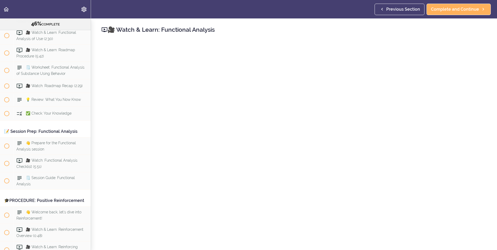
scroll to position [1677, 0]
click at [447, 6] on link "Complete and Continue" at bounding box center [459, 9] width 64 height 11
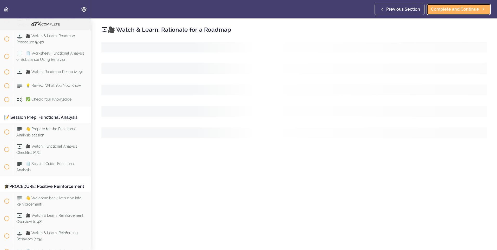
scroll to position [1695, 0]
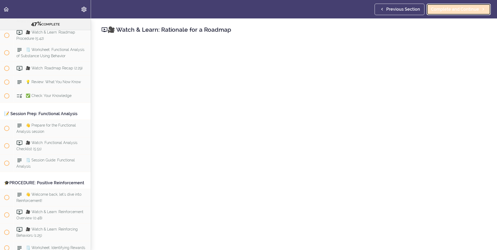
click at [447, 10] on span "Complete and Continue" at bounding box center [455, 9] width 48 height 6
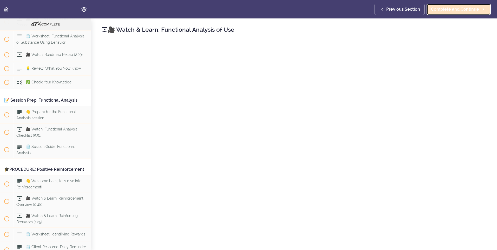
scroll to position [1712, 0]
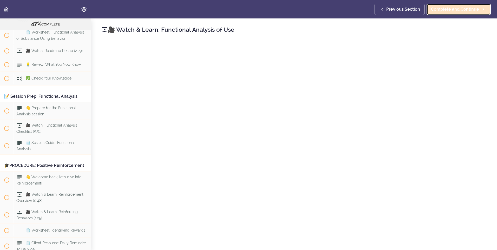
click at [454, 9] on span "Complete and Continue" at bounding box center [455, 9] width 48 height 6
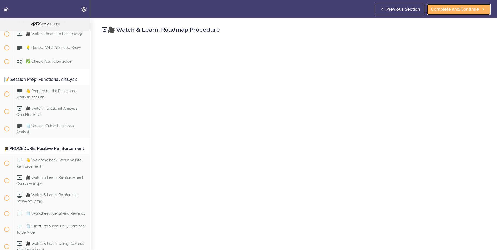
scroll to position [1730, 0]
click at [459, 7] on span "Complete and Continue" at bounding box center [455, 9] width 48 height 6
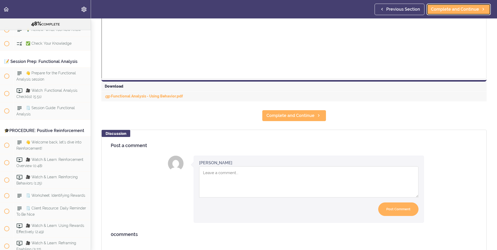
scroll to position [198, 0]
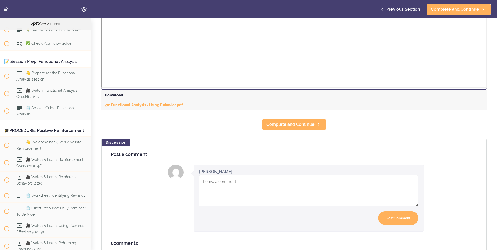
click at [300, 116] on section "Online Program: CRAFT Training for Professionals (Trainer-Led) 48% COMPLETE 📜In…" at bounding box center [248, 134] width 497 height 232
click at [296, 124] on span "Complete and Continue" at bounding box center [291, 124] width 48 height 6
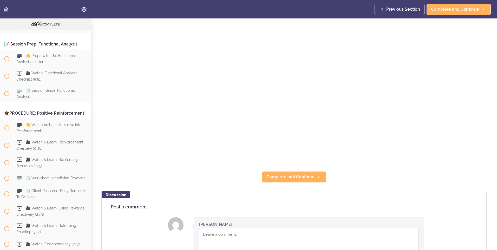
scroll to position [130, 0]
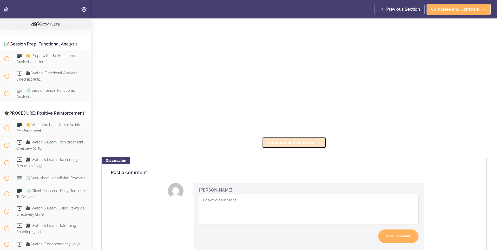
click at [302, 137] on link "Complete and Continue" at bounding box center [294, 142] width 64 height 11
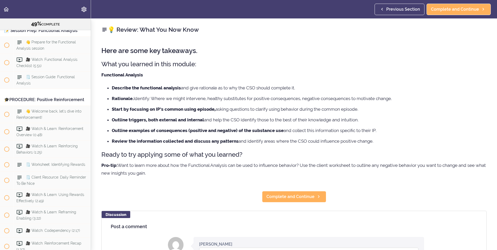
scroll to position [1778, 0]
click at [296, 198] on span "Complete and Continue" at bounding box center [291, 197] width 48 height 6
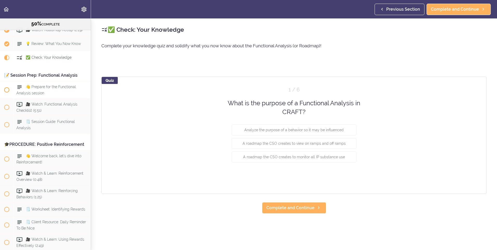
scroll to position [1714, 0]
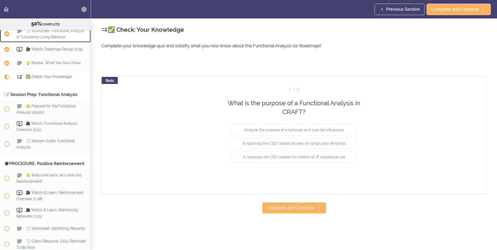
click at [51, 39] on span "🗒️ Worksheet: Functional Analysis of Substance Using Behavior" at bounding box center [50, 34] width 68 height 10
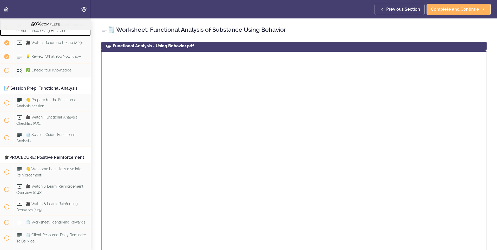
scroll to position [1669, 0]
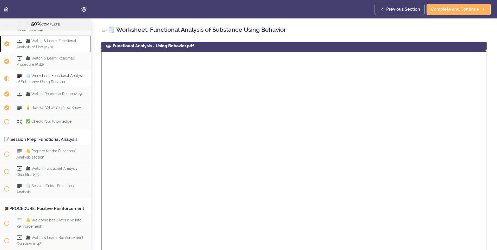
click at [58, 49] on span "🎥 Watch & Learn: Functional Analysis of Use (2:30)" at bounding box center [46, 44] width 60 height 10
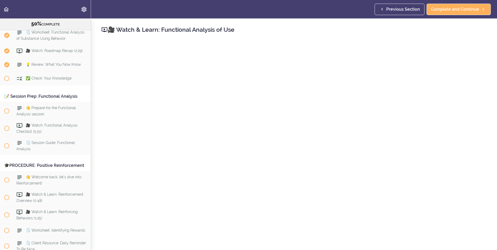
scroll to position [104, 0]
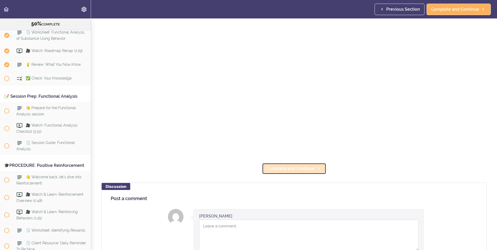
click at [279, 170] on span "Complete and Continue" at bounding box center [291, 169] width 48 height 6
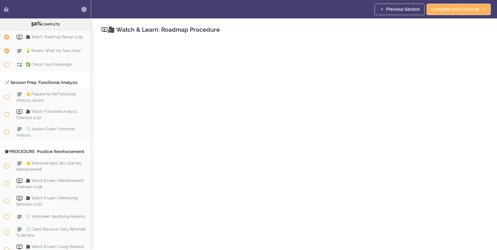
scroll to position [1730, 0]
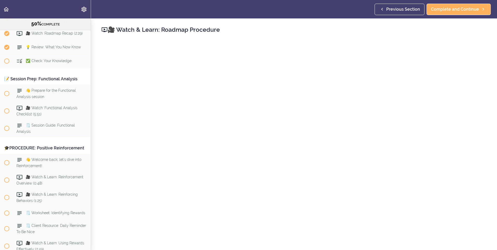
click at [50, 9] on div "🎥 Watch & Learn: Roadmap Procedure (5:42)" at bounding box center [52, 0] width 77 height 17
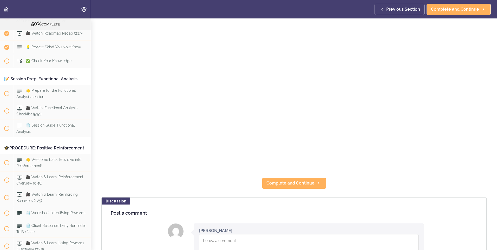
scroll to position [104, 0]
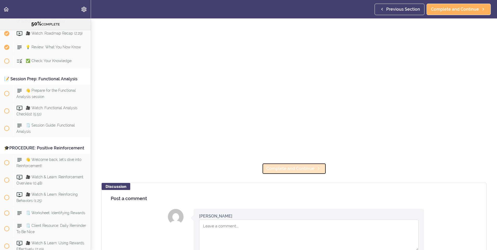
click at [304, 166] on span "Complete and Continue" at bounding box center [291, 169] width 48 height 6
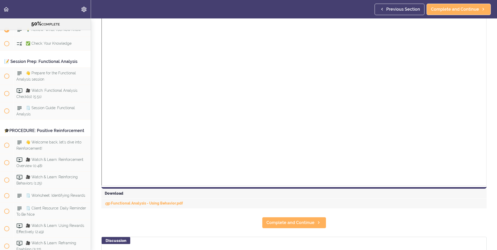
scroll to position [130, 0]
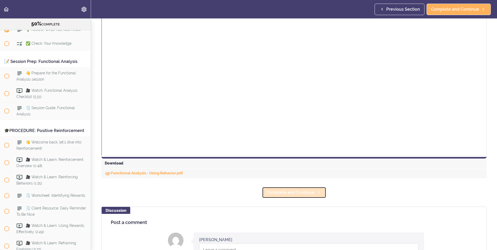
click at [318, 192] on use at bounding box center [319, 192] width 2 height 3
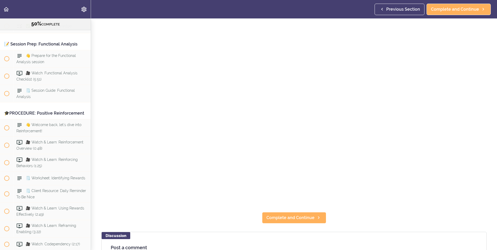
scroll to position [130, 0]
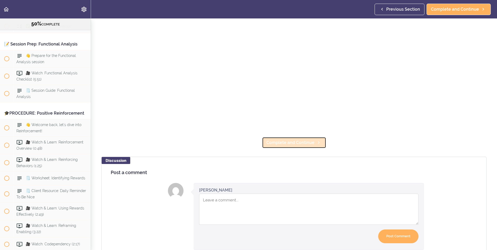
click at [298, 144] on link "Complete and Continue" at bounding box center [294, 142] width 64 height 11
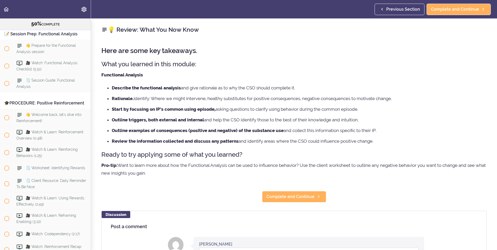
scroll to position [1778, 0]
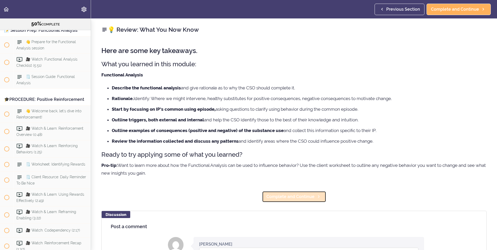
click at [298, 196] on span "Complete and Continue" at bounding box center [291, 197] width 48 height 6
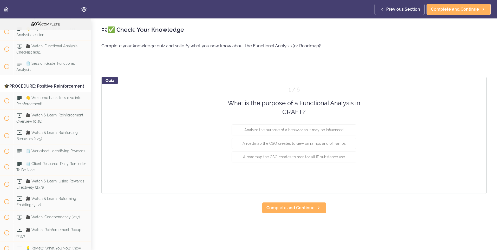
scroll to position [1792, 0]
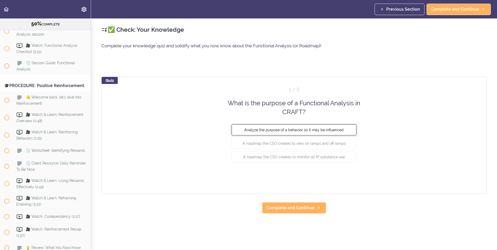
click at [282, 133] on button "Analyze the purpose of a behavior so it may be influenced" at bounding box center [294, 129] width 125 height 11
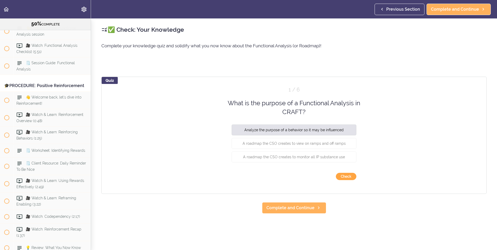
click at [351, 177] on button "Check" at bounding box center [346, 176] width 21 height 7
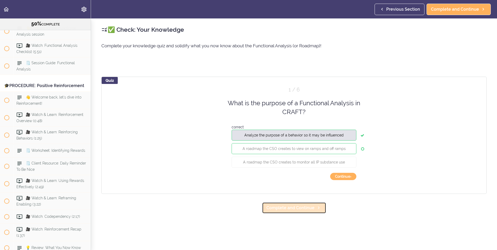
click at [317, 209] on icon at bounding box center [319, 207] width 6 height 5
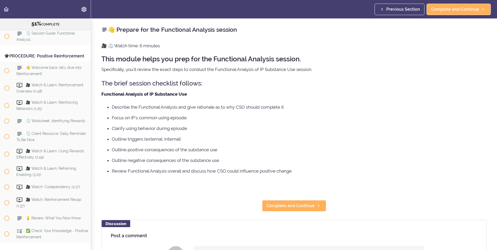
scroll to position [1823, 0]
click at [306, 209] on span "Complete and Continue" at bounding box center [291, 206] width 48 height 6
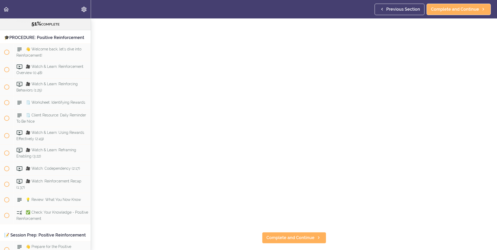
scroll to position [78, 0]
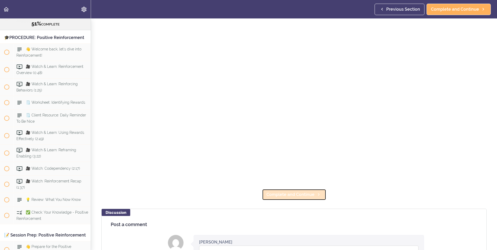
click at [319, 193] on icon at bounding box center [319, 194] width 6 height 5
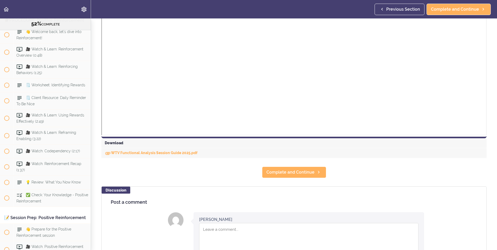
scroll to position [208, 0]
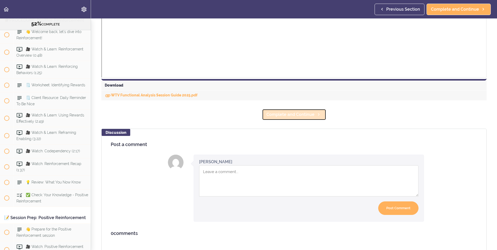
click at [291, 115] on span "Complete and Continue" at bounding box center [291, 115] width 48 height 6
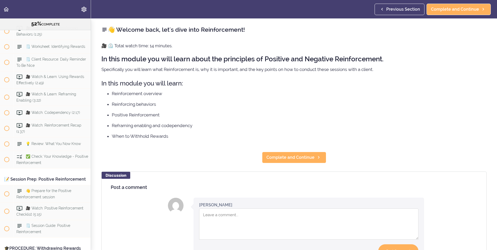
scroll to position [1898, 0]
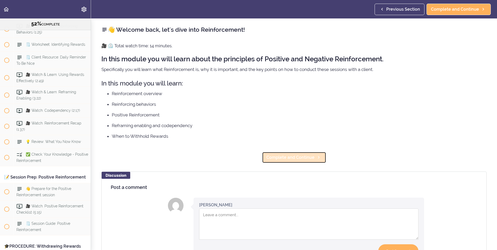
click at [299, 152] on link "Complete and Continue" at bounding box center [294, 157] width 64 height 11
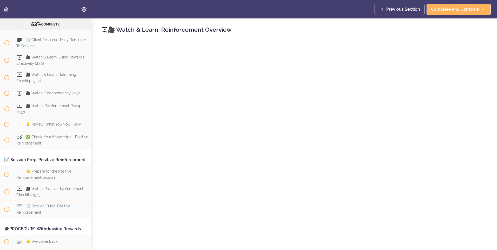
scroll to position [156, 0]
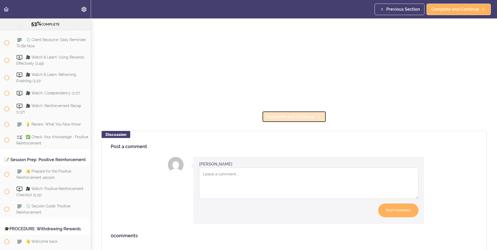
click at [287, 114] on span "Complete and Continue" at bounding box center [291, 117] width 48 height 6
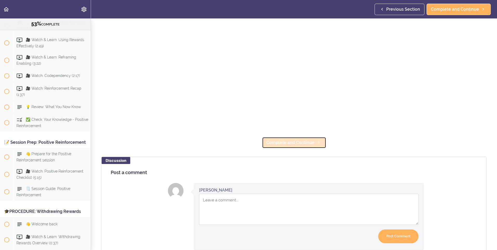
click at [289, 140] on span "Complete and Continue" at bounding box center [291, 143] width 48 height 6
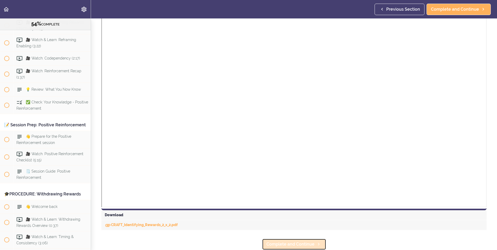
click at [296, 241] on span "Complete and Continue" at bounding box center [291, 244] width 48 height 6
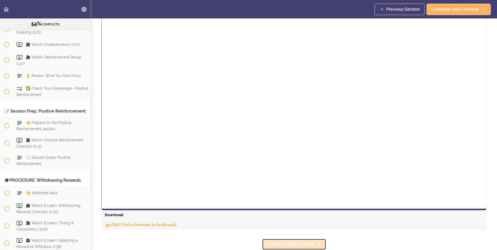
click at [297, 241] on span "Complete and Continue" at bounding box center [291, 244] width 48 height 6
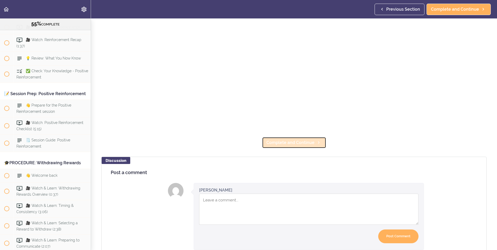
click at [289, 140] on span "Complete and Continue" at bounding box center [291, 143] width 48 height 6
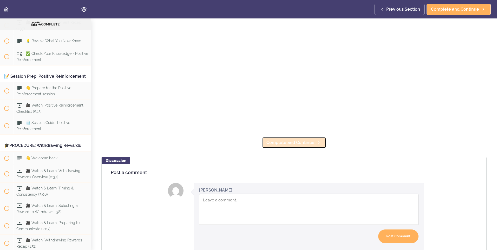
click at [282, 142] on span "Complete and Continue" at bounding box center [291, 143] width 48 height 6
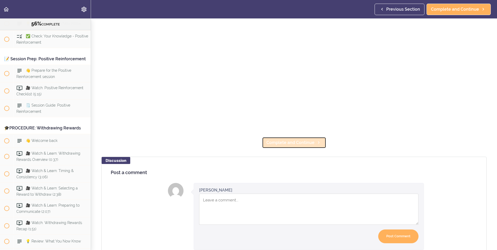
click at [288, 143] on span "Complete and Continue" at bounding box center [291, 143] width 48 height 6
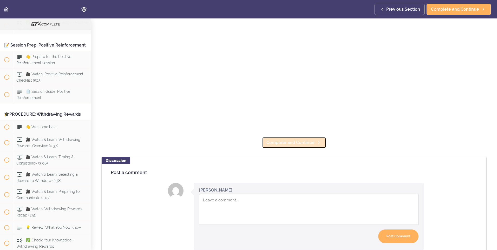
click at [292, 143] on span "Complete and Continue" at bounding box center [291, 143] width 48 height 6
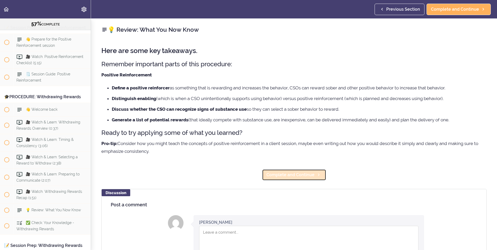
click at [289, 178] on link "Complete and Continue" at bounding box center [294, 174] width 64 height 11
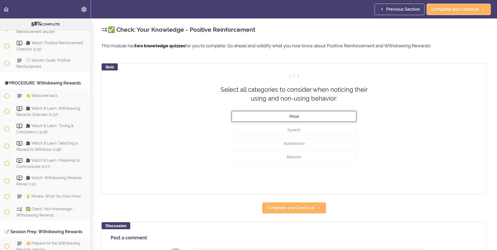
click at [302, 114] on button "Mood" at bounding box center [294, 116] width 125 height 11
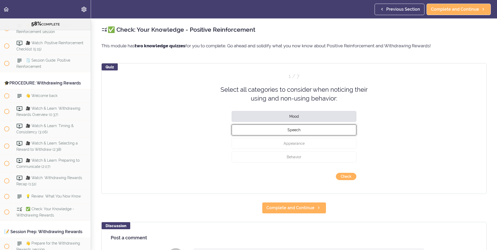
click at [300, 128] on button "Speech" at bounding box center [294, 129] width 125 height 11
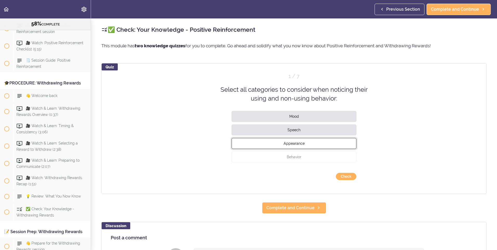
click at [298, 145] on span "Appearance" at bounding box center [294, 143] width 21 height 4
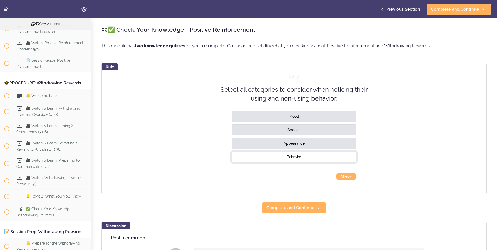
click at [298, 157] on span "Behavior" at bounding box center [294, 157] width 15 height 4
click at [339, 178] on button "Check" at bounding box center [346, 176] width 21 height 7
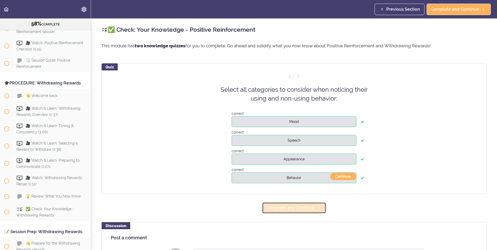
click at [312, 205] on link "Complete and Continue" at bounding box center [294, 207] width 64 height 11
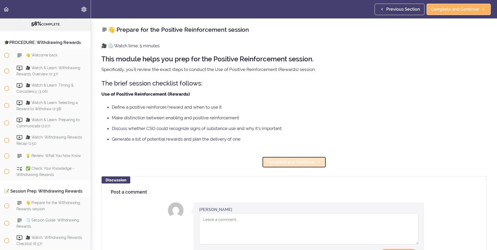
click at [306, 166] on link "Complete and Continue" at bounding box center [294, 162] width 64 height 11
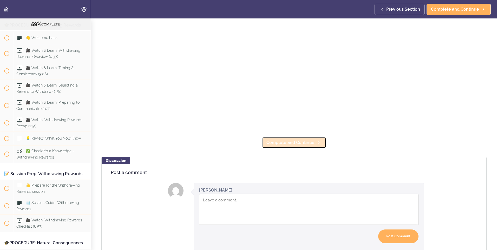
click at [287, 140] on span "Complete and Continue" at bounding box center [291, 143] width 48 height 6
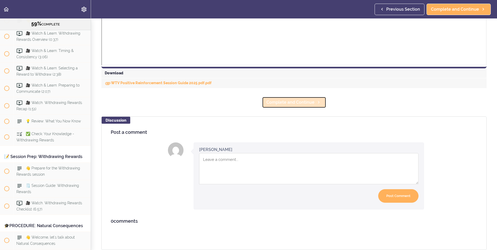
click at [287, 99] on span "Complete and Continue" at bounding box center [291, 102] width 48 height 6
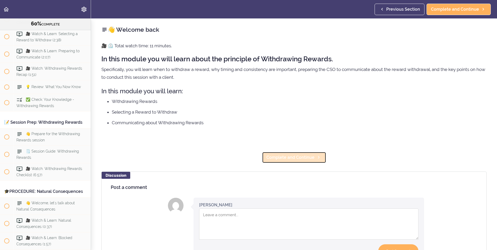
click at [293, 159] on span "Complete and Continue" at bounding box center [291, 158] width 48 height 6
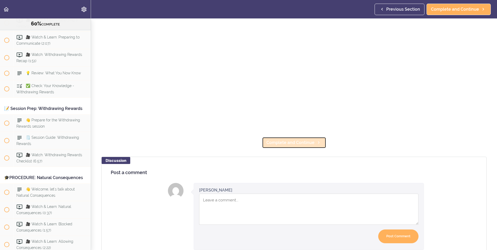
click at [293, 140] on span "Complete and Continue" at bounding box center [291, 143] width 48 height 6
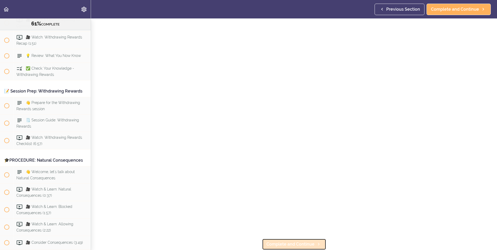
click at [281, 241] on span "Complete and Continue" at bounding box center [291, 244] width 48 height 6
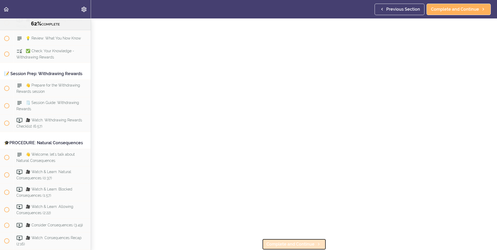
click at [288, 241] on span "Complete and Continue" at bounding box center [291, 244] width 48 height 6
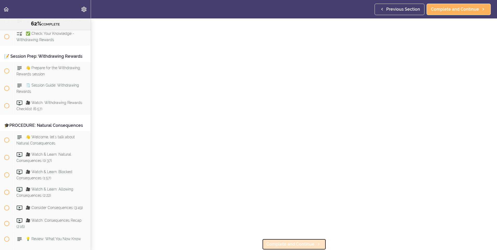
click at [287, 246] on link "Complete and Continue" at bounding box center [294, 244] width 64 height 11
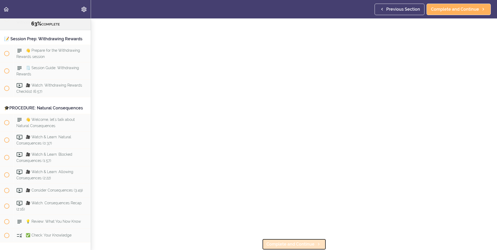
click at [292, 245] on link "Complete and Continue" at bounding box center [294, 244] width 64 height 11
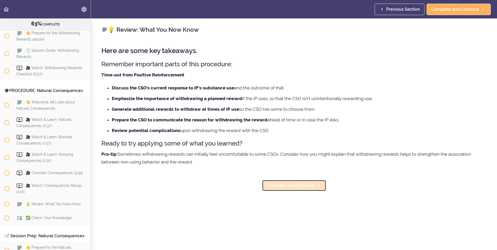
click at [296, 183] on span "Complete and Continue" at bounding box center [291, 186] width 48 height 6
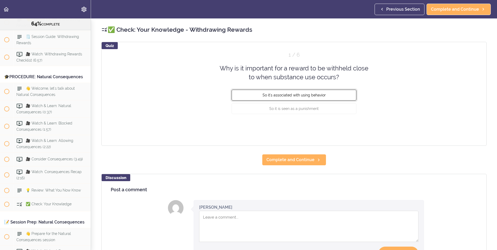
click at [295, 95] on span "So it's associated with using behavior" at bounding box center [294, 95] width 63 height 4
click at [340, 130] on button "Check" at bounding box center [346, 128] width 21 height 7
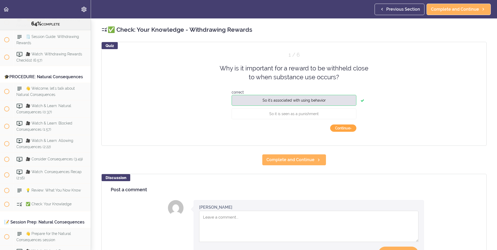
click at [340, 128] on button "Continue ›" at bounding box center [343, 128] width 26 height 7
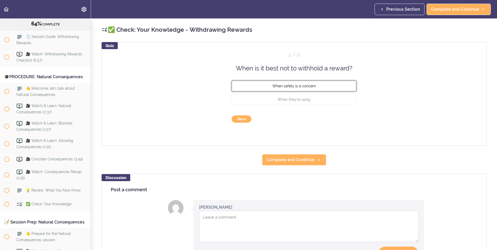
click at [296, 84] on button "When safety is a concern" at bounding box center [294, 86] width 125 height 11
click at [344, 119] on button "Check" at bounding box center [346, 118] width 21 height 7
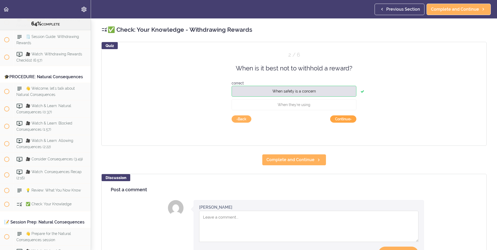
click at [338, 119] on button "Continue ›" at bounding box center [343, 118] width 26 height 7
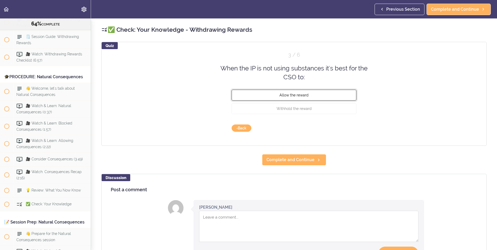
click at [326, 96] on button "Allow the reward" at bounding box center [294, 94] width 125 height 11
click at [346, 127] on button "Check" at bounding box center [346, 128] width 21 height 7
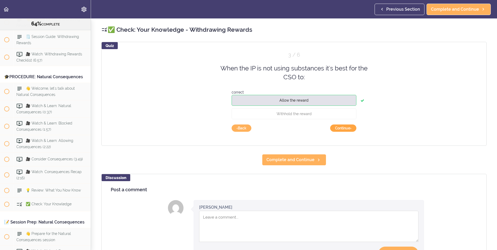
click at [346, 127] on button "Continue ›" at bounding box center [343, 128] width 26 height 7
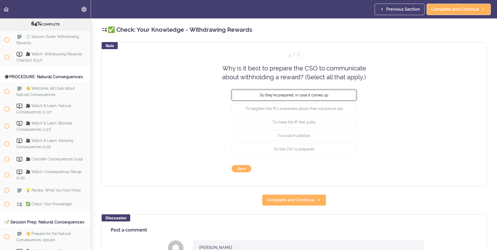
click at [308, 98] on button "So they're prepared, in case it comes up" at bounding box center [294, 94] width 125 height 11
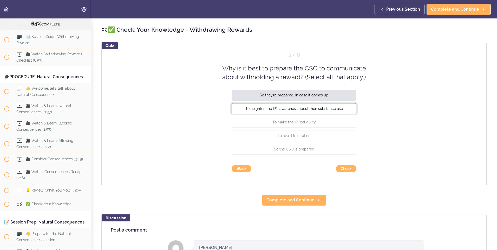
click at [301, 112] on button "To heighten the IP's awareness about their substance use" at bounding box center [294, 108] width 125 height 11
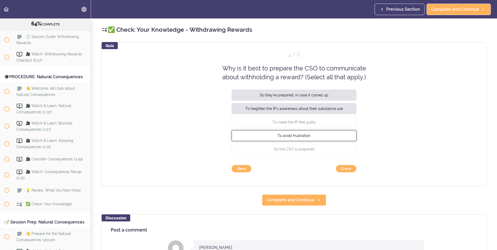
click at [301, 136] on span "To avoid frustration" at bounding box center [294, 135] width 33 height 4
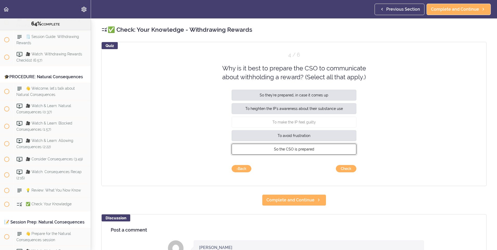
click at [302, 149] on span "So the CSO is prepared" at bounding box center [294, 149] width 40 height 4
click at [343, 170] on button "Check" at bounding box center [346, 168] width 21 height 7
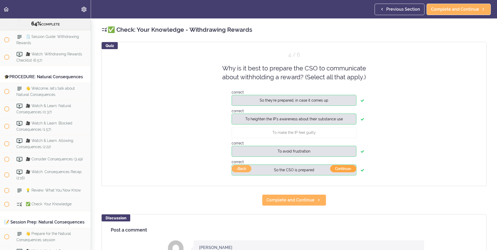
click at [346, 168] on button "Continue ›" at bounding box center [343, 168] width 26 height 7
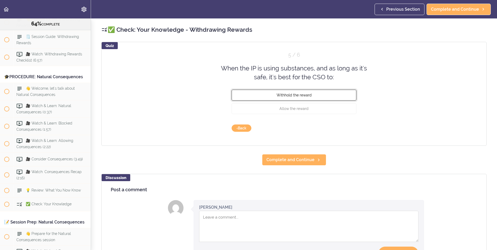
click at [301, 97] on button "Withhold the reward" at bounding box center [294, 94] width 125 height 11
click at [345, 130] on button "Check" at bounding box center [346, 128] width 21 height 7
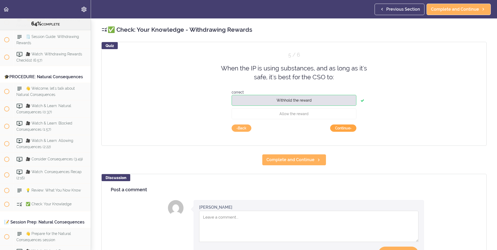
click at [345, 130] on button "Continue ›" at bounding box center [343, 128] width 26 height 7
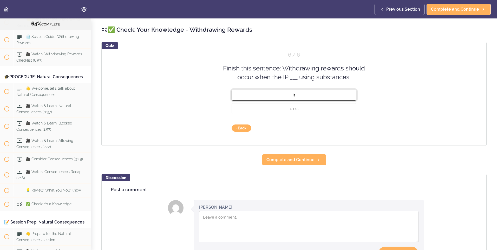
click at [298, 95] on button "Is" at bounding box center [294, 94] width 125 height 11
click at [342, 128] on button "Check" at bounding box center [346, 128] width 21 height 7
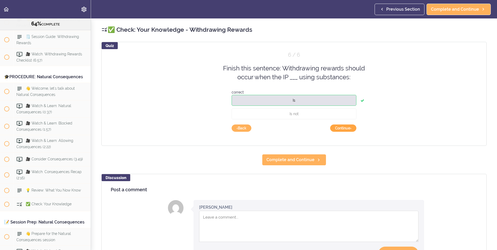
click at [338, 128] on button "Continue ›" at bounding box center [343, 128] width 26 height 7
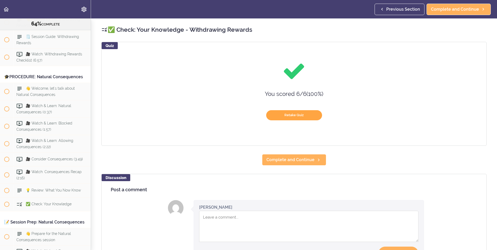
click at [304, 119] on button "Retake Quiz" at bounding box center [294, 115] width 56 height 10
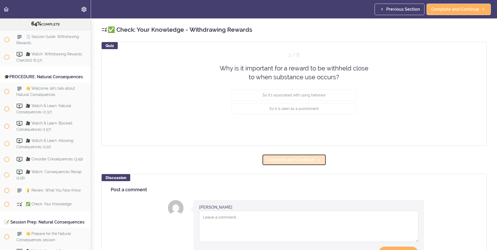
click at [318, 161] on use at bounding box center [319, 160] width 2 height 3
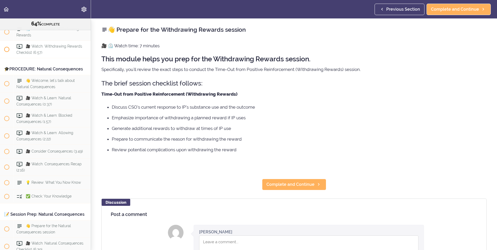
scroll to position [2294, 0]
click at [288, 185] on span "Complete and Continue" at bounding box center [291, 185] width 48 height 6
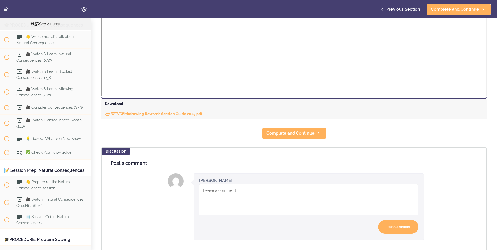
scroll to position [224, 0]
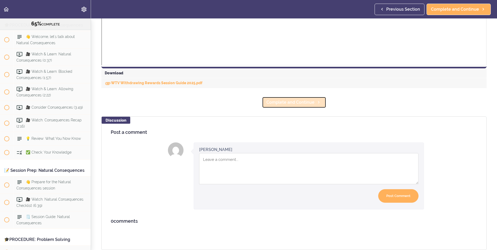
click at [283, 99] on span "Complete and Continue" at bounding box center [291, 102] width 48 height 6
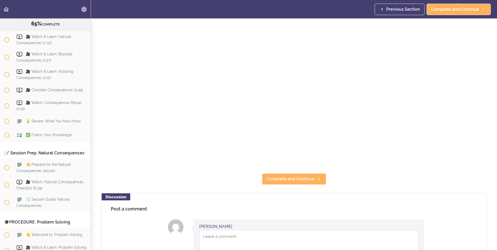
scroll to position [172, 0]
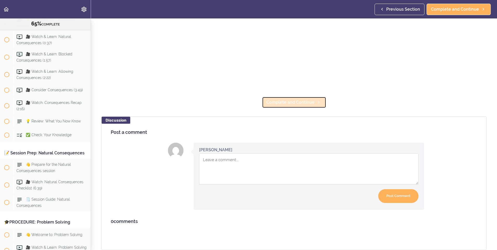
click at [291, 99] on span "Complete and Continue" at bounding box center [291, 102] width 48 height 6
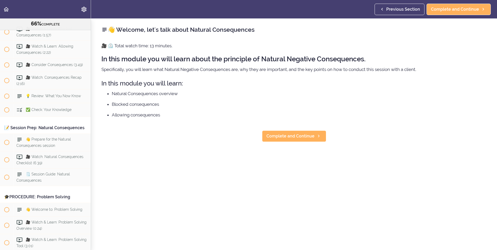
scroll to position [2389, 0]
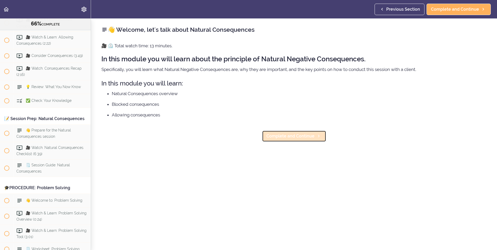
click at [307, 141] on link "Complete and Continue" at bounding box center [294, 136] width 64 height 11
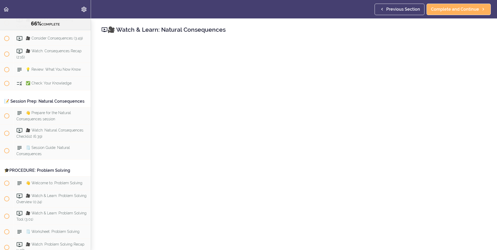
scroll to position [156, 0]
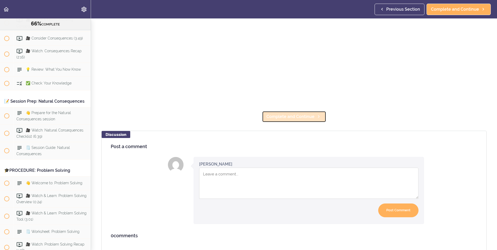
click at [288, 118] on link "Complete and Continue" at bounding box center [294, 116] width 64 height 11
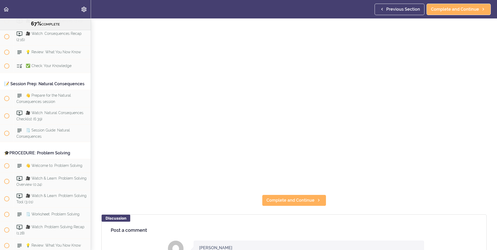
scroll to position [156, 0]
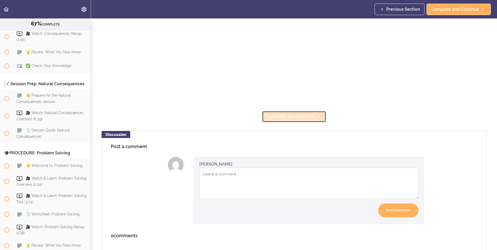
click at [291, 116] on span "Complete and Continue" at bounding box center [291, 117] width 48 height 6
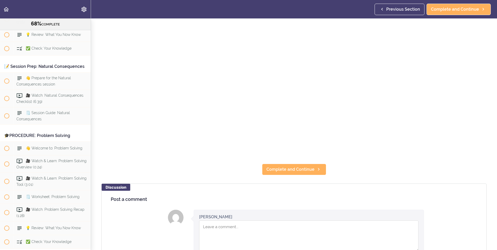
scroll to position [104, 0]
click at [285, 166] on span "Complete and Continue" at bounding box center [291, 169] width 48 height 6
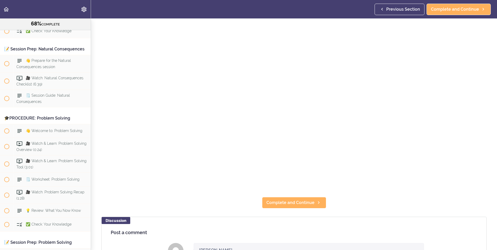
scroll to position [156, 0]
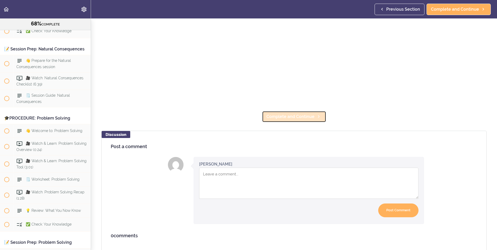
click at [284, 115] on span "Complete and Continue" at bounding box center [291, 117] width 48 height 6
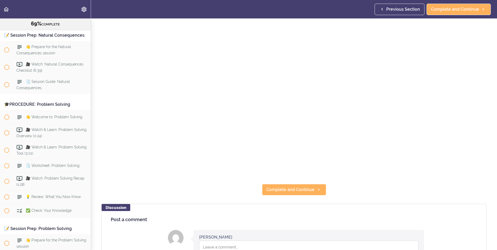
scroll to position [130, 0]
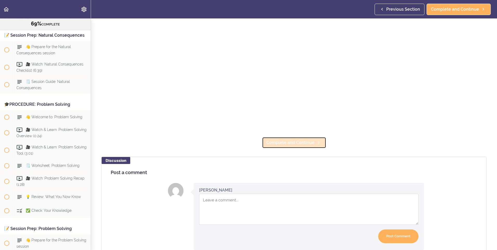
click at [291, 140] on span "Complete and Continue" at bounding box center [291, 143] width 48 height 6
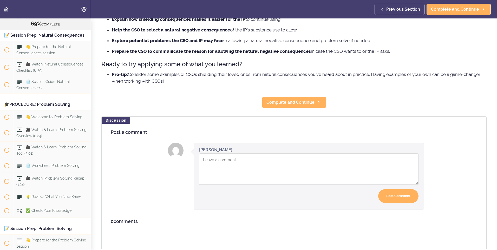
scroll to position [9, 0]
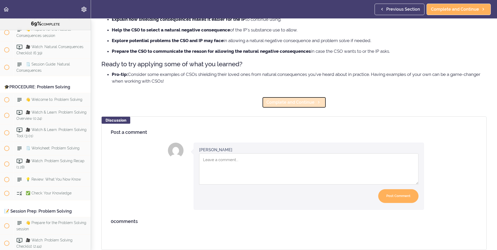
click at [288, 99] on span "Complete and Continue" at bounding box center [291, 102] width 48 height 6
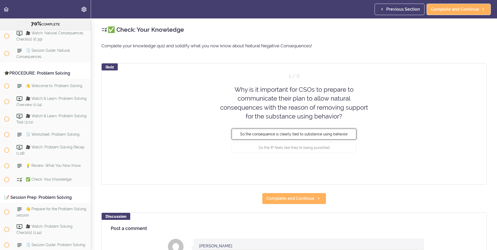
click at [294, 132] on button "So the consequence is clearly tied to substance using behavior" at bounding box center [294, 134] width 125 height 11
click at [340, 165] on button "Check" at bounding box center [346, 167] width 21 height 7
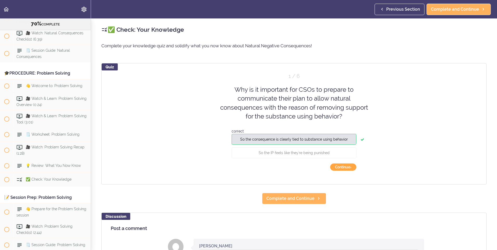
click at [338, 167] on button "Continue ›" at bounding box center [343, 167] width 26 height 7
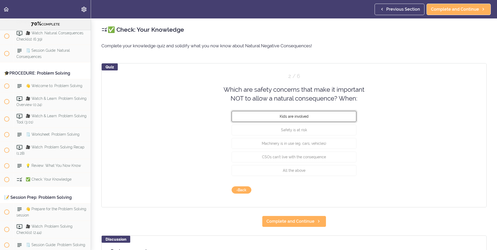
click at [313, 117] on button "Kids are involved" at bounding box center [294, 116] width 125 height 11
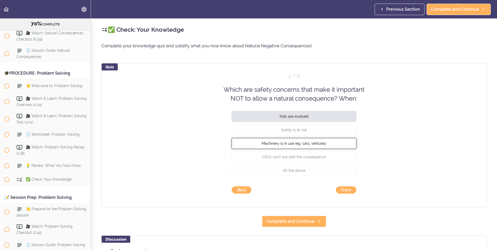
click at [312, 143] on span "Machinery is in use (eg. cars, vehicles)" at bounding box center [294, 143] width 65 height 4
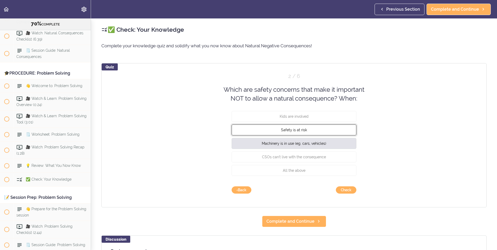
click at [309, 129] on button "Safety is at risk" at bounding box center [294, 129] width 125 height 11
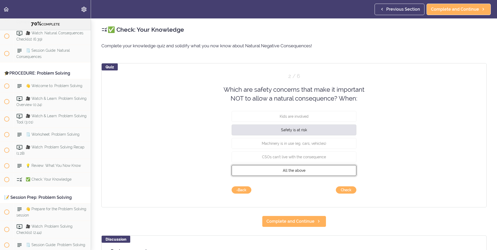
click at [306, 171] on button "All the above" at bounding box center [294, 170] width 125 height 11
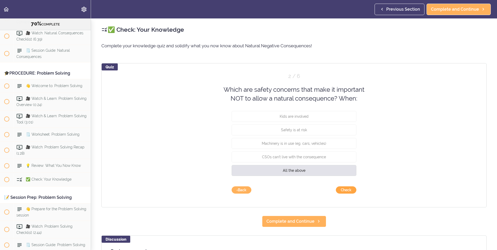
click at [342, 192] on button "Check" at bounding box center [346, 189] width 21 height 7
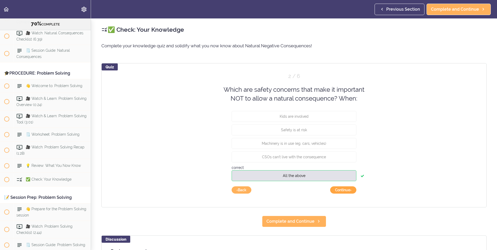
click at [342, 191] on button "Continue ›" at bounding box center [343, 189] width 26 height 7
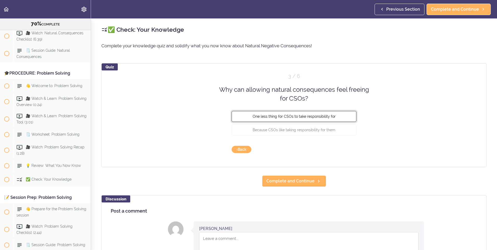
click at [302, 118] on span "One less thing for CSOs to take responsibility for" at bounding box center [294, 116] width 83 height 4
click at [345, 145] on div "Quiz 3 / 6 Why can allowing natural consequences feel freeing for CSOs? One les…" at bounding box center [293, 115] width 385 height 104
click at [344, 147] on button "Check" at bounding box center [346, 149] width 21 height 7
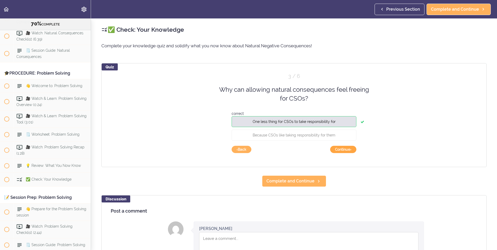
click at [344, 147] on button "Continue ›" at bounding box center [343, 149] width 26 height 7
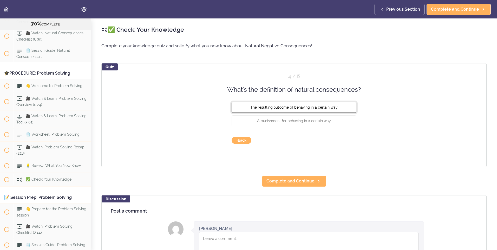
click at [307, 108] on span "The resulting outcome of behaving in a certain way" at bounding box center [293, 107] width 87 height 4
click at [351, 141] on button "Check" at bounding box center [346, 140] width 21 height 7
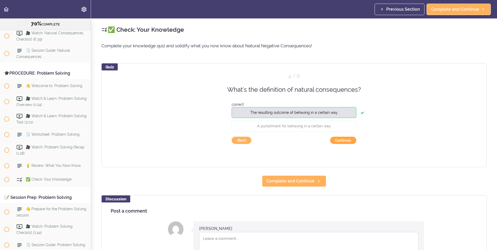
click at [349, 143] on button "Continue ›" at bounding box center [343, 140] width 26 height 7
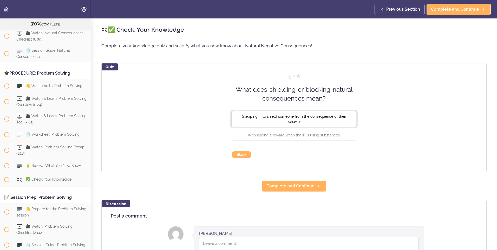
click at [294, 122] on span "Stepping in to shield someone from the consequence of their behavior." at bounding box center [294, 118] width 104 height 9
click at [345, 152] on button "Check" at bounding box center [346, 154] width 21 height 7
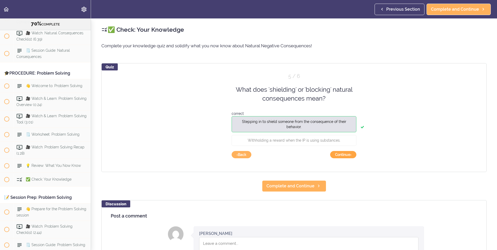
click at [345, 154] on button "Continue ›" at bounding box center [343, 154] width 26 height 7
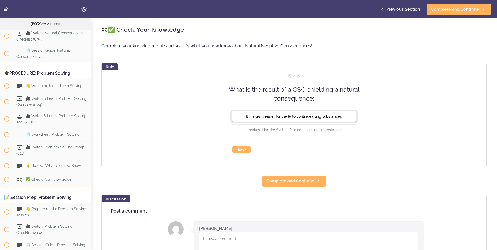
click at [282, 118] on span "It makes it easier for the IP to continue using substances" at bounding box center [294, 116] width 96 height 4
click at [347, 149] on button "Check" at bounding box center [346, 149] width 21 height 7
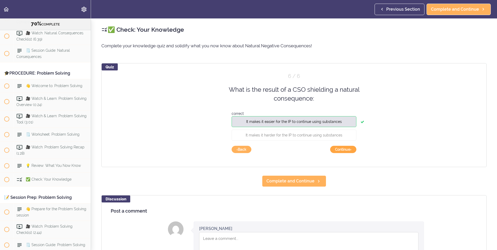
click at [346, 149] on button "Continue ›" at bounding box center [343, 149] width 26 height 7
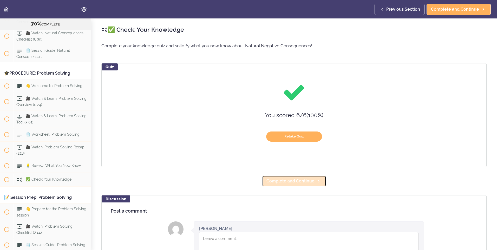
click at [296, 182] on span "Complete and Continue" at bounding box center [291, 181] width 48 height 6
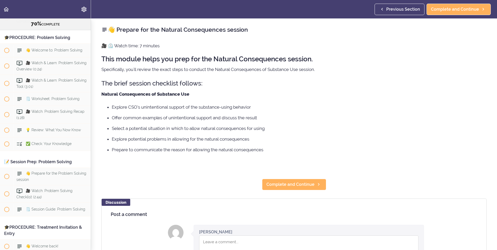
scroll to position [2541, 0]
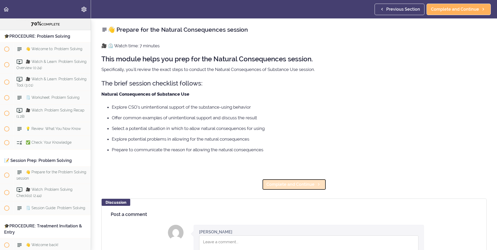
drag, startPoint x: 296, startPoint y: 182, endPoint x: 290, endPoint y: 185, distance: 6.6
click at [290, 185] on span "Complete and Continue" at bounding box center [291, 185] width 48 height 6
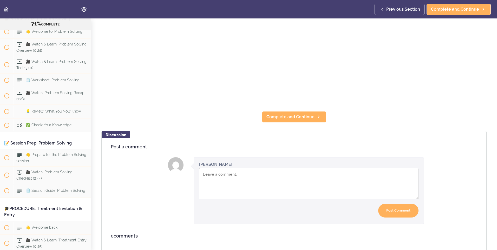
scroll to position [156, 0]
click at [318, 115] on use at bounding box center [319, 116] width 2 height 3
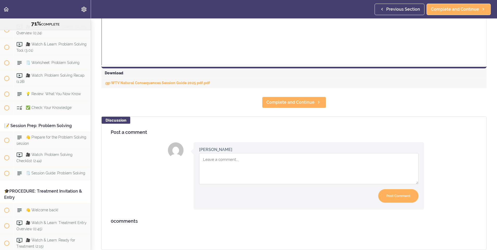
scroll to position [224, 0]
click at [300, 100] on span "Complete and Continue" at bounding box center [291, 102] width 48 height 6
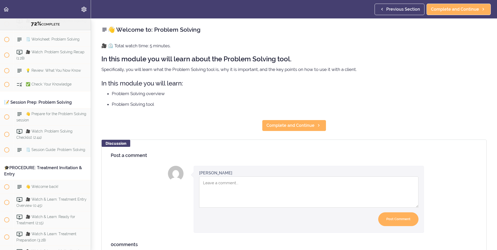
scroll to position [2610, 0]
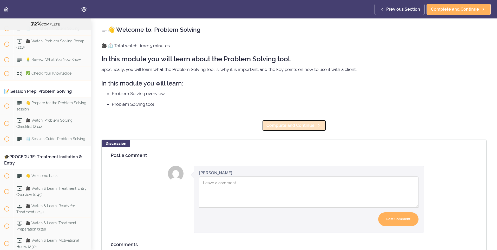
click at [301, 125] on span "Complete and Continue" at bounding box center [291, 126] width 48 height 6
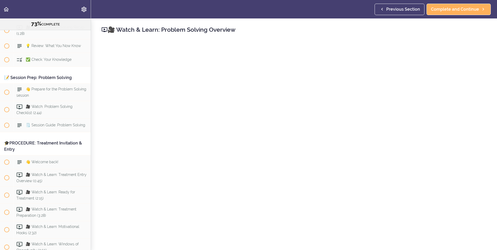
scroll to position [156, 0]
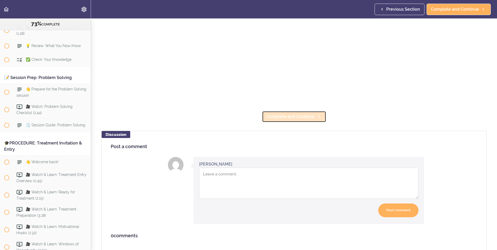
click at [304, 114] on span "Complete and Continue" at bounding box center [291, 117] width 48 height 6
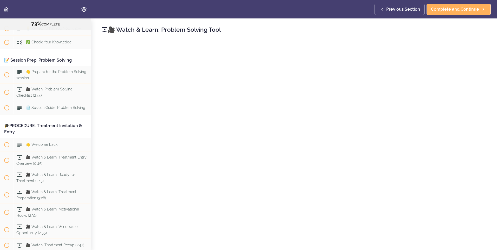
scroll to position [172, 0]
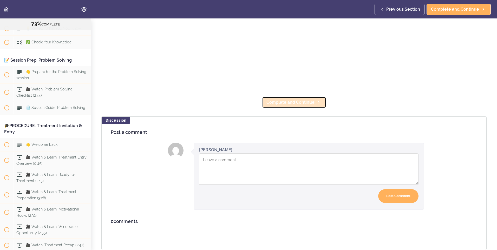
click at [295, 101] on span "Complete and Continue" at bounding box center [291, 102] width 48 height 6
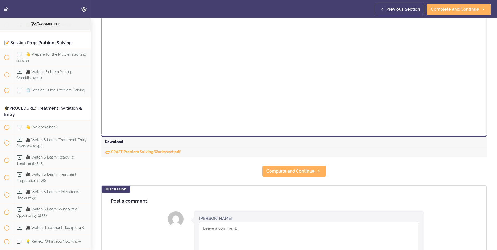
scroll to position [182, 0]
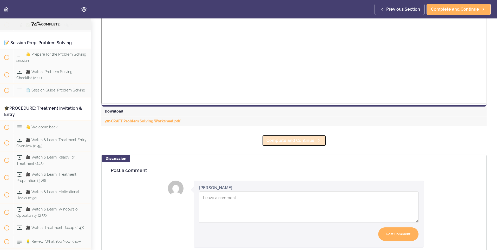
click at [301, 143] on span "Complete and Continue" at bounding box center [291, 141] width 48 height 6
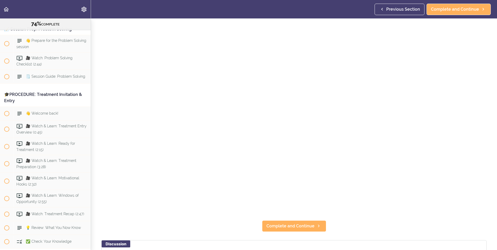
scroll to position [130, 0]
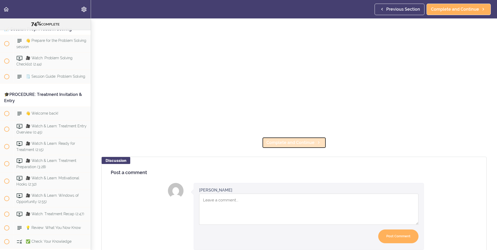
click at [296, 143] on span "Complete and Continue" at bounding box center [291, 143] width 48 height 6
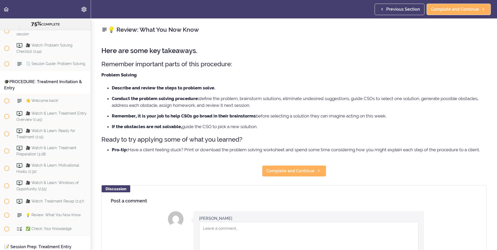
scroll to position [2690, 0]
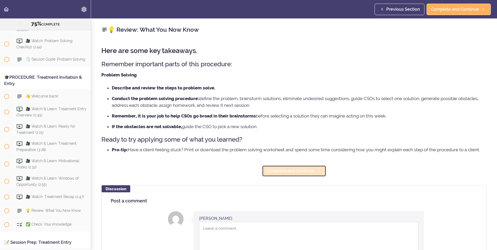
click at [294, 173] on span "Complete and Continue" at bounding box center [291, 171] width 48 height 6
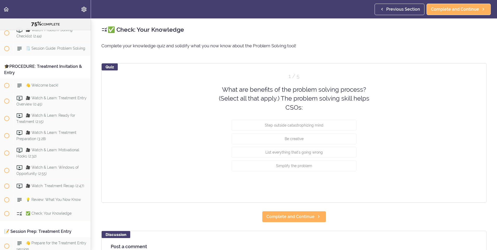
scroll to position [2704, 0]
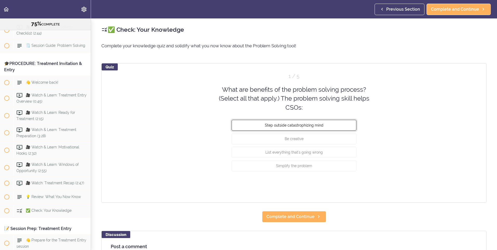
click at [303, 125] on span "Step outside catastrophizing mind" at bounding box center [294, 125] width 59 height 4
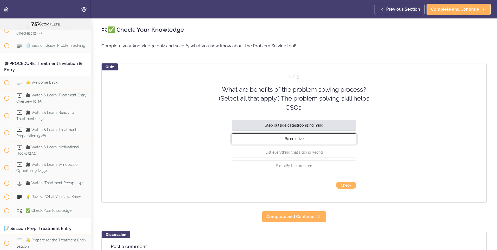
click at [303, 139] on button "Be creative" at bounding box center [294, 138] width 125 height 11
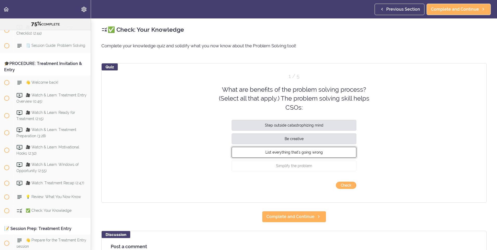
click at [300, 152] on span "List everything that's going wrong" at bounding box center [294, 152] width 57 height 4
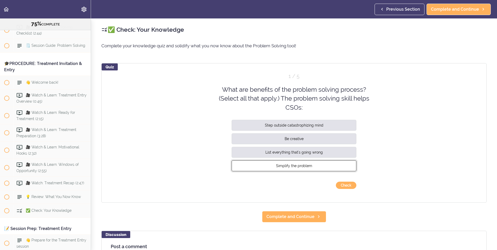
click at [296, 165] on span "Simplify the problem" at bounding box center [294, 166] width 36 height 4
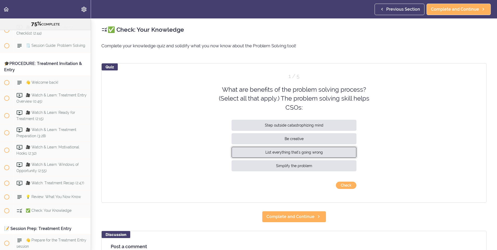
click at [310, 152] on span "List everything that's going wrong" at bounding box center [294, 152] width 57 height 4
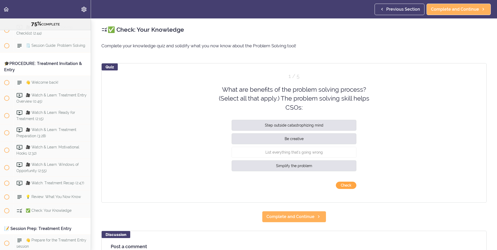
click at [349, 185] on button "Check" at bounding box center [346, 185] width 21 height 7
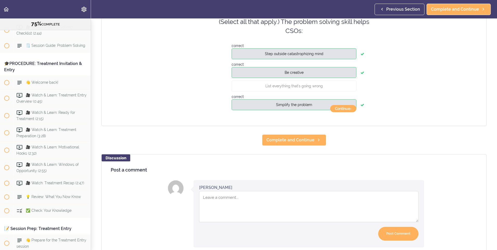
scroll to position [78, 0]
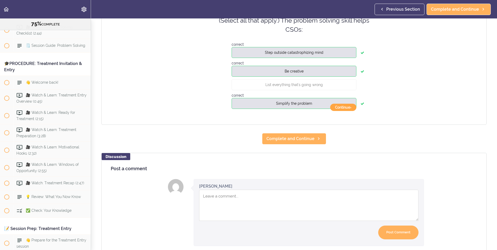
click at [347, 107] on button "Continue ›" at bounding box center [343, 107] width 26 height 7
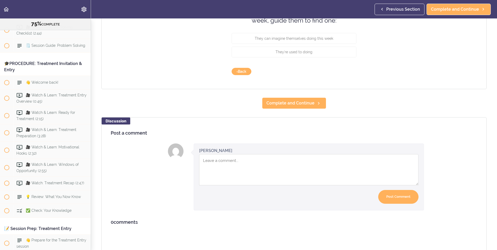
scroll to position [45, 0]
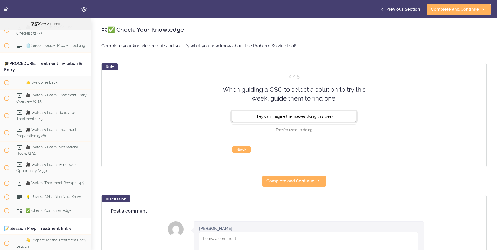
click at [269, 114] on span "They can imagine themselves doing this week" at bounding box center [294, 116] width 79 height 4
click at [351, 150] on button "Check" at bounding box center [346, 149] width 21 height 7
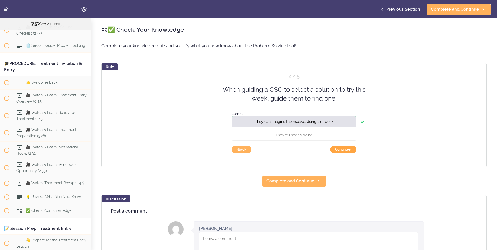
click at [351, 150] on button "Continue ›" at bounding box center [343, 149] width 26 height 7
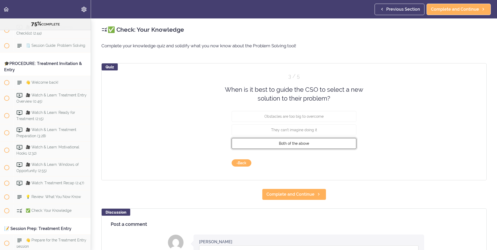
click at [294, 144] on span "Both of the above" at bounding box center [294, 143] width 30 height 4
click at [347, 163] on button "Check" at bounding box center [346, 162] width 21 height 7
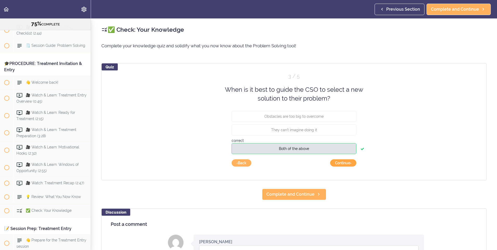
click at [347, 163] on button "Continue ›" at bounding box center [343, 162] width 26 height 7
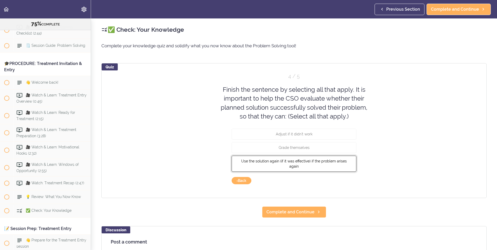
click at [293, 160] on span "Use the solution again (if it was effective) if the problem arises again" at bounding box center [294, 163] width 106 height 9
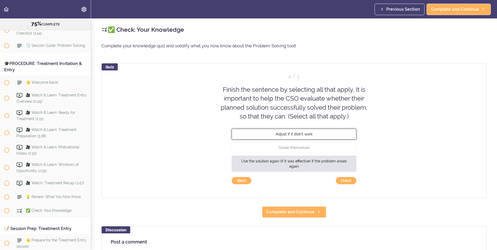
click at [298, 131] on button "Adjust if it didn't work" at bounding box center [294, 134] width 125 height 11
click at [350, 179] on button "Check" at bounding box center [346, 180] width 21 height 7
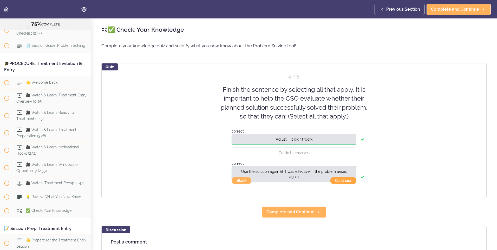
click at [344, 182] on button "Continue ›" at bounding box center [343, 180] width 26 height 7
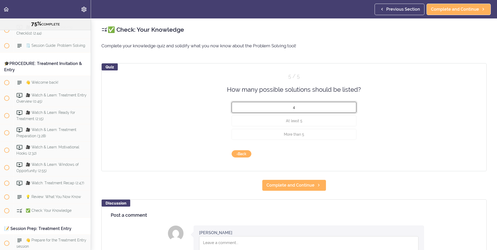
click at [304, 111] on button "4" at bounding box center [294, 107] width 125 height 11
click at [343, 153] on button "Check" at bounding box center [346, 153] width 21 height 7
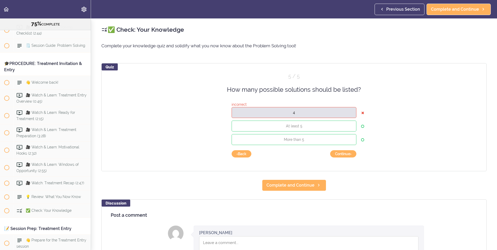
click at [319, 120] on div "incorrect 4" at bounding box center [294, 111] width 125 height 19
click at [342, 152] on button "Continue ›" at bounding box center [343, 153] width 26 height 7
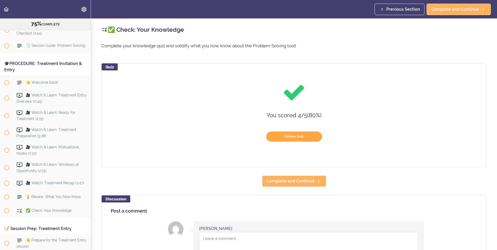
click at [306, 135] on button "Retake Quiz" at bounding box center [294, 137] width 56 height 10
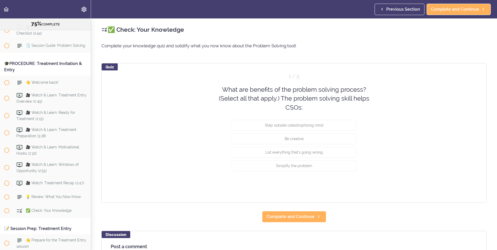
drag, startPoint x: 312, startPoint y: 184, endPoint x: 292, endPoint y: 200, distance: 25.9
drag, startPoint x: 292, startPoint y: 200, endPoint x: 290, endPoint y: 215, distance: 14.8
click at [290, 215] on span "Complete and Continue" at bounding box center [291, 217] width 48 height 6
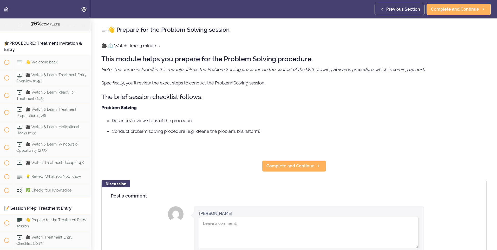
scroll to position [2734, 0]
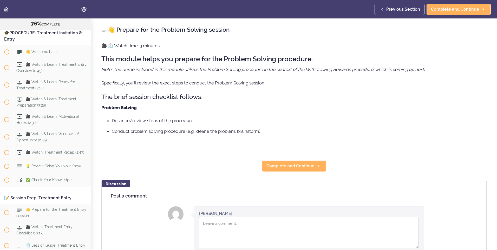
click at [304, 156] on div "👋 Prepare for the Problem Solving session 🎥 ⏲️ Watch time: 3 minutes This modul…" at bounding box center [294, 134] width 406 height 232
click at [303, 168] on span "Complete and Continue" at bounding box center [291, 166] width 48 height 6
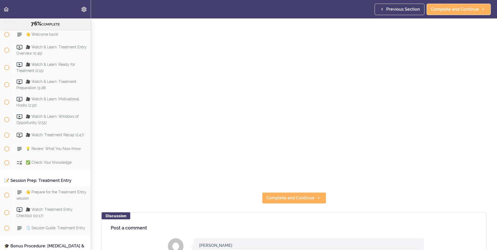
scroll to position [130, 0]
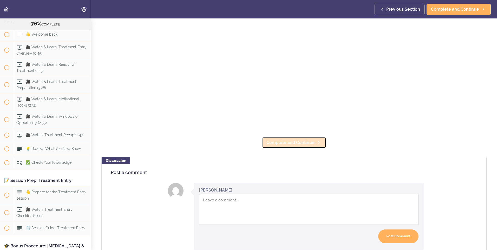
click at [288, 140] on span "Complete and Continue" at bounding box center [291, 143] width 48 height 6
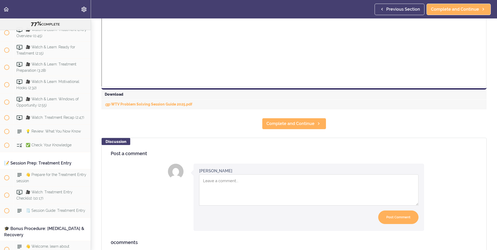
scroll to position [224, 0]
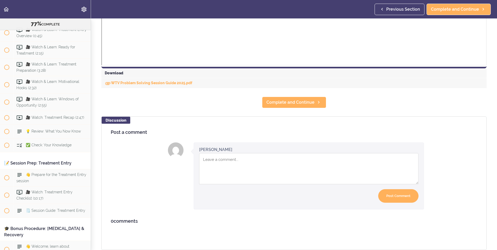
click at [311, 105] on section "Online Program: CRAFT Training for Professionals (Trainer-Led) 77% COMPLETE 📜In…" at bounding box center [248, 134] width 497 height 232
click at [309, 102] on link "Complete and Continue" at bounding box center [294, 102] width 64 height 11
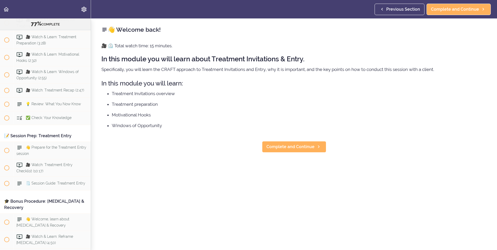
scroll to position [2806, 0]
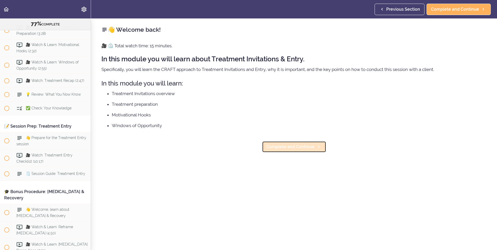
click at [312, 149] on link "Complete and Continue" at bounding box center [294, 146] width 64 height 11
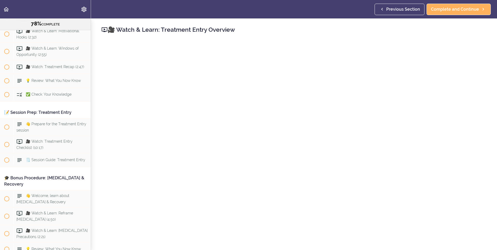
scroll to position [172, 0]
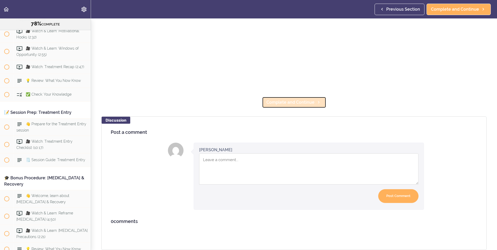
click at [316, 102] on link "Complete and Continue" at bounding box center [294, 102] width 64 height 11
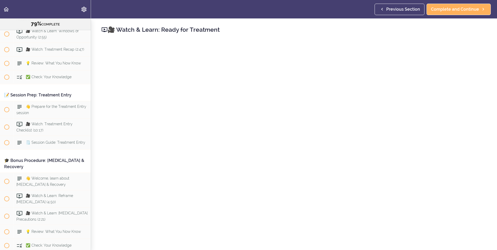
scroll to position [156, 0]
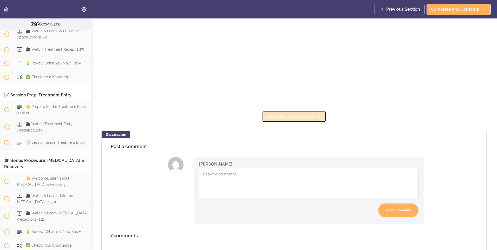
click at [294, 114] on span "Complete and Continue" at bounding box center [291, 117] width 48 height 6
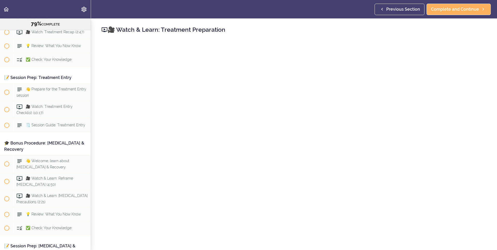
scroll to position [156, 0]
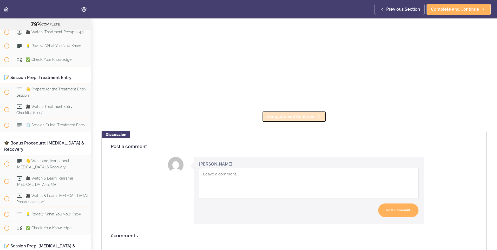
click at [302, 115] on span "Complete and Continue" at bounding box center [291, 117] width 48 height 6
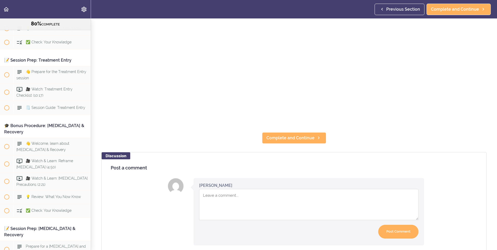
scroll to position [156, 0]
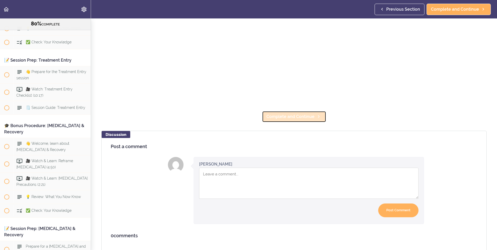
click at [303, 111] on link "Complete and Continue" at bounding box center [294, 116] width 64 height 11
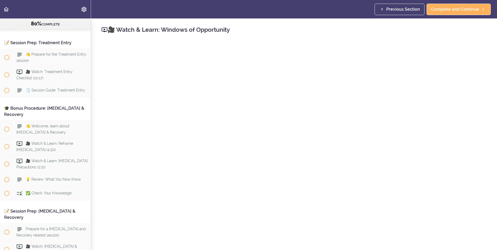
scroll to position [104, 0]
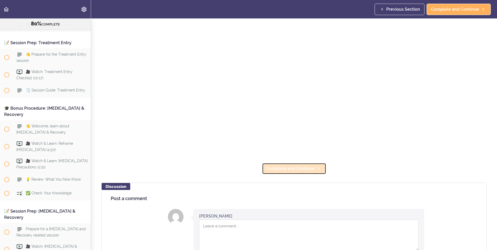
click at [294, 172] on link "Complete and Continue" at bounding box center [294, 168] width 64 height 11
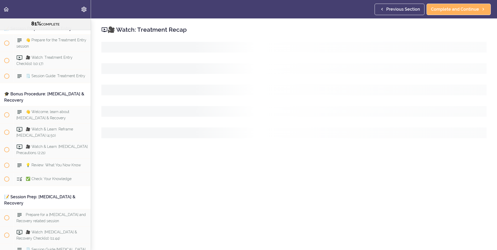
scroll to position [2907, 0]
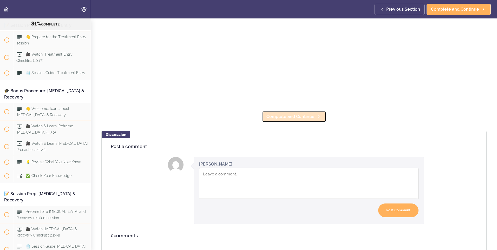
click at [289, 114] on span "Complete and Continue" at bounding box center [291, 117] width 48 height 6
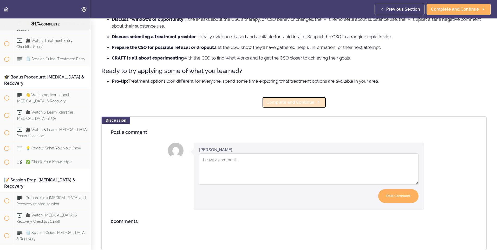
click at [292, 102] on link "Complete and Continue" at bounding box center [294, 102] width 64 height 11
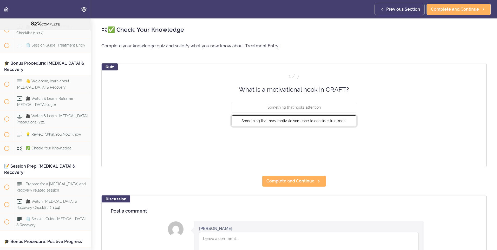
click at [300, 122] on span "Something that may motivate someone to consider treatment" at bounding box center [294, 121] width 105 height 4
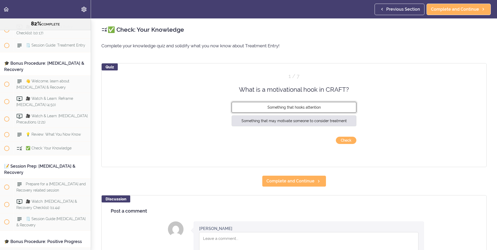
click at [301, 108] on span "Something that hooks attention" at bounding box center [294, 107] width 53 height 4
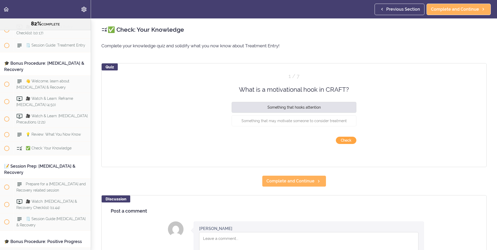
click at [351, 140] on button "Check" at bounding box center [346, 140] width 21 height 7
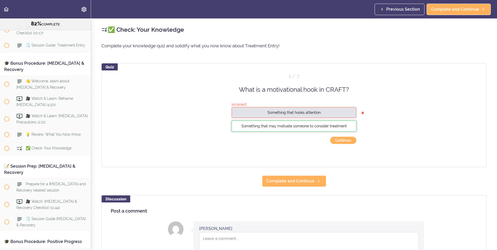
click at [310, 131] on button "Something that may motivate someone to consider treatment" at bounding box center [294, 126] width 125 height 11
click at [338, 141] on button "Continue ›" at bounding box center [343, 140] width 26 height 7
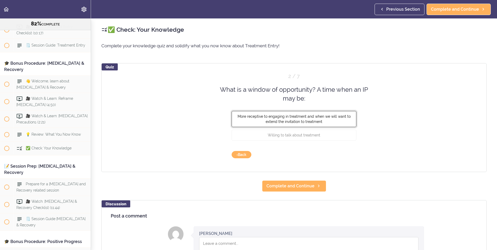
click at [264, 119] on button "More receptive to engaging in treatment and when we will want to extend the inv…" at bounding box center [294, 119] width 125 height 16
click at [346, 153] on button "Check" at bounding box center [346, 154] width 21 height 7
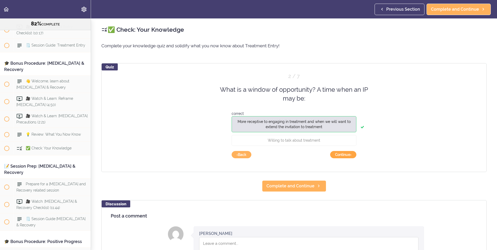
click at [346, 153] on button "Continue ›" at bounding box center [343, 154] width 26 height 7
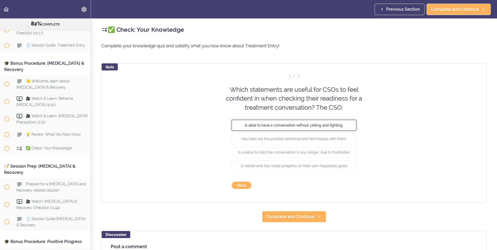
click at [297, 126] on span "Is able to have a conversation without yelling and fighting." at bounding box center [294, 125] width 99 height 4
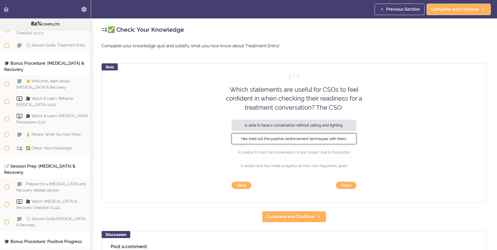
click at [279, 140] on span "Has tried out the positive reinforcement techniques with them." at bounding box center [294, 139] width 106 height 4
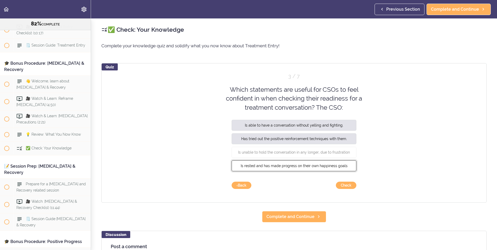
click at [271, 165] on span "Is rested and has made progress on their own happiness goals" at bounding box center [294, 166] width 107 height 4
click at [347, 185] on button "Check" at bounding box center [346, 185] width 21 height 7
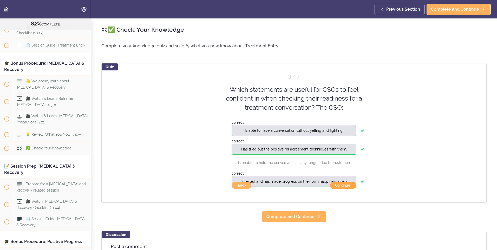
click at [341, 186] on button "Continue ›" at bounding box center [343, 185] width 26 height 7
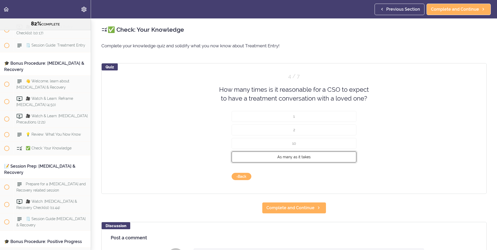
click at [281, 156] on span "As many as it takes" at bounding box center [294, 157] width 33 height 4
click at [349, 176] on button "Check" at bounding box center [346, 176] width 21 height 7
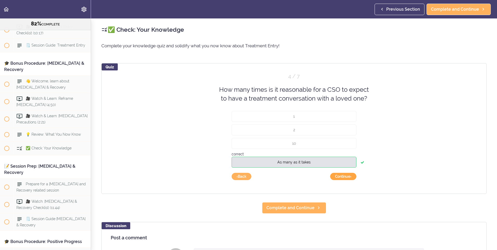
click at [349, 178] on button "Continue ›" at bounding box center [343, 176] width 26 height 7
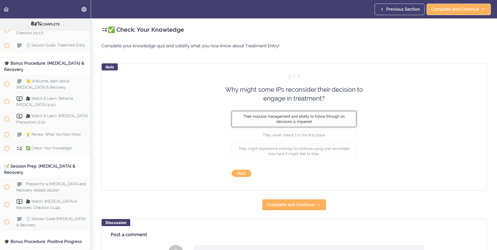
click at [294, 120] on span "Their impulse management and ability to follow through on decisions is impaired" at bounding box center [293, 118] width 101 height 9
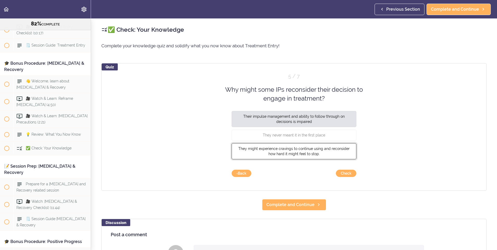
click at [287, 154] on span "They might experience cravings to continue using and reconsider how hard it mig…" at bounding box center [294, 150] width 111 height 9
click at [343, 174] on button "Check" at bounding box center [346, 173] width 21 height 7
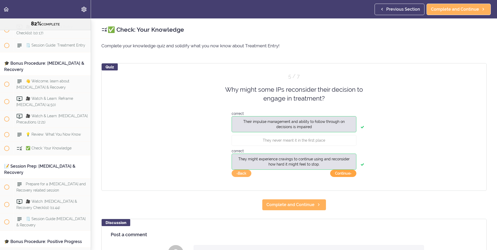
click at [342, 173] on button "Continue ›" at bounding box center [343, 173] width 26 height 7
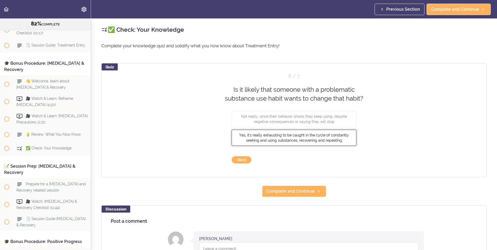
click at [243, 132] on button "Yes, it's really exhausting to be caught in the cycle of constantly seeking and…" at bounding box center [294, 138] width 125 height 16
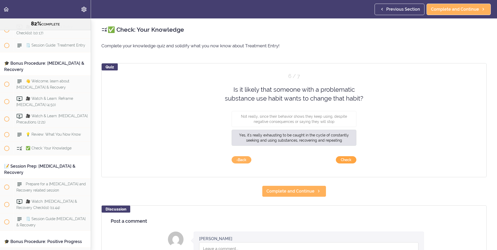
click at [346, 160] on button "Check" at bounding box center [346, 159] width 21 height 7
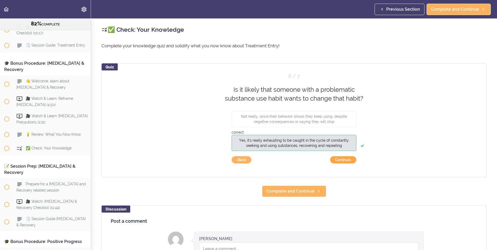
click at [346, 160] on button "Continue ›" at bounding box center [343, 159] width 26 height 7
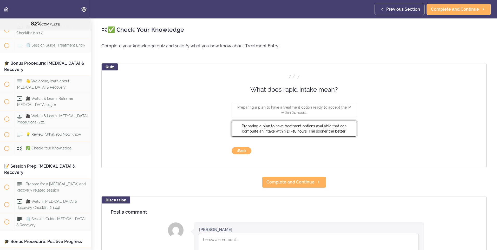
click at [272, 131] on span "Preparing a plan to have treatment options available that can complete an intak…" at bounding box center [294, 128] width 105 height 9
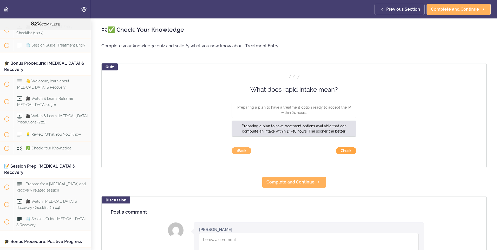
click at [338, 149] on button "Check" at bounding box center [346, 150] width 21 height 7
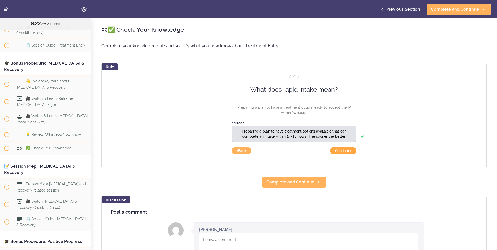
click at [338, 149] on button "Continue ›" at bounding box center [343, 150] width 26 height 7
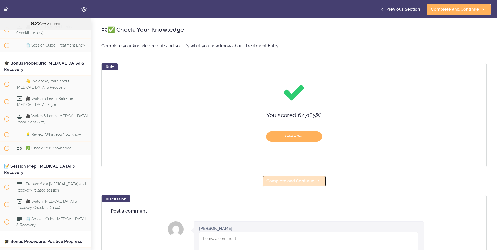
click at [270, 183] on span "Complete and Continue" at bounding box center [291, 181] width 48 height 6
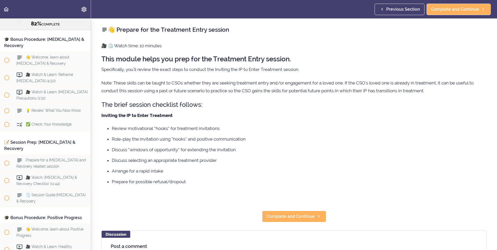
scroll to position [2965, 0]
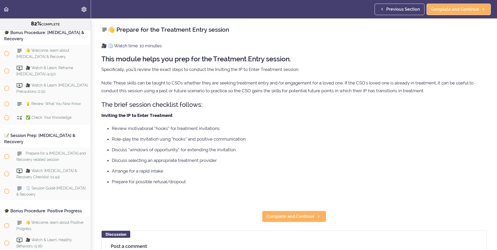
drag, startPoint x: 275, startPoint y: 208, endPoint x: 284, endPoint y: 209, distance: 8.9
drag, startPoint x: 284, startPoint y: 209, endPoint x: 278, endPoint y: 221, distance: 13.4
click at [278, 221] on link "Complete and Continue" at bounding box center [294, 216] width 64 height 11
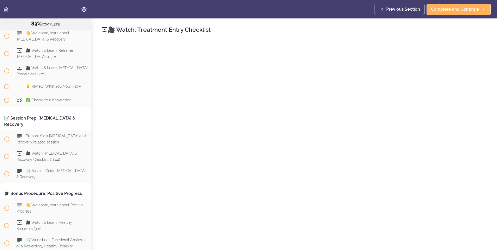
scroll to position [156, 0]
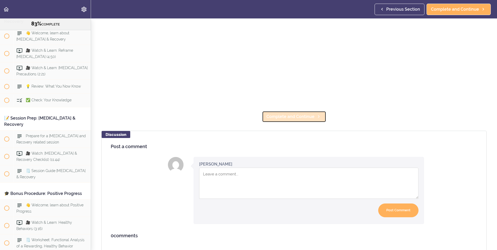
click at [278, 117] on span "Complete and Continue" at bounding box center [291, 117] width 48 height 6
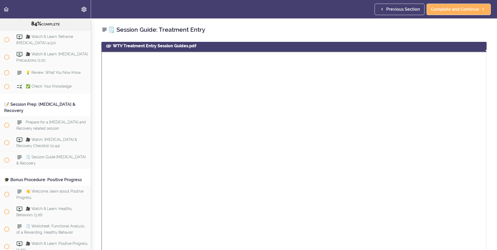
scroll to position [3000, 0]
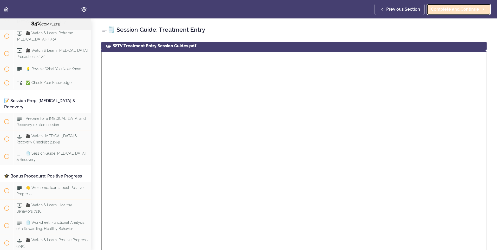
click at [450, 11] on span "Complete and Continue" at bounding box center [455, 9] width 48 height 6
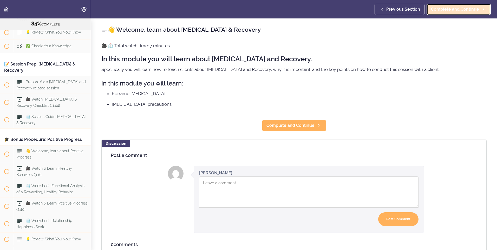
scroll to position [3037, 0]
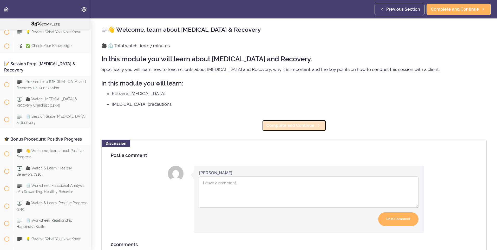
click at [305, 130] on link "Complete and Continue" at bounding box center [294, 125] width 64 height 11
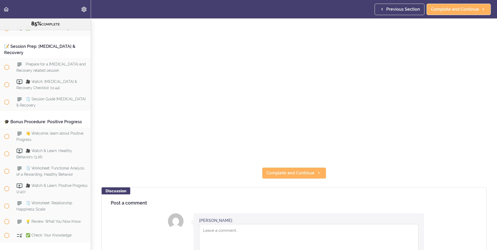
scroll to position [156, 0]
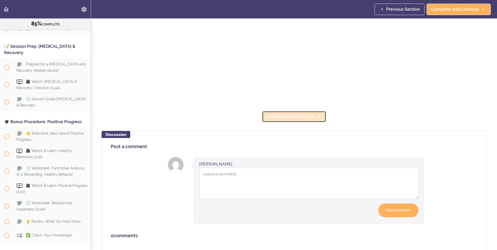
click at [285, 114] on span "Complete and Continue" at bounding box center [291, 117] width 48 height 6
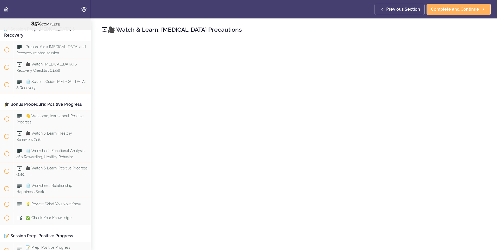
scroll to position [156, 0]
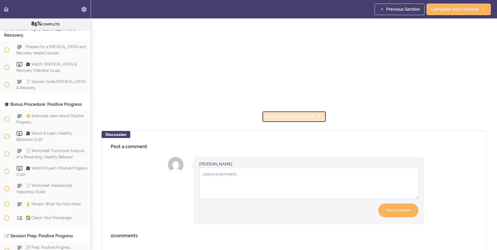
click at [286, 111] on link "Complete and Continue" at bounding box center [294, 116] width 64 height 11
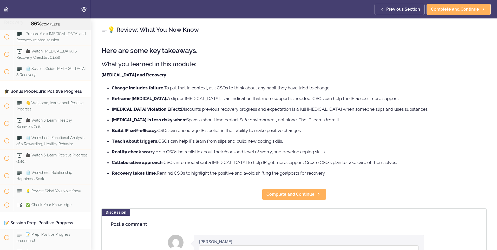
scroll to position [3089, 0]
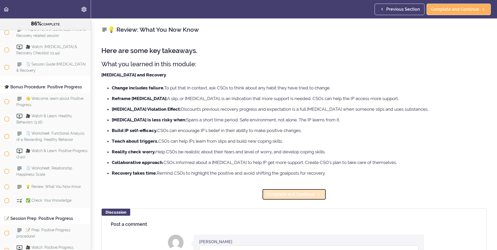
click at [280, 197] on span "Complete and Continue" at bounding box center [291, 194] width 48 height 6
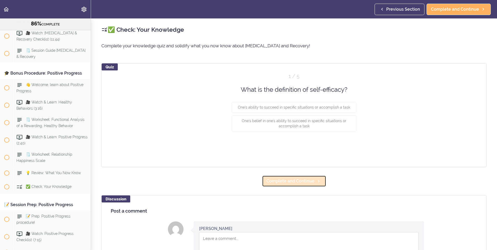
click at [284, 184] on span "Complete and Continue" at bounding box center [291, 181] width 48 height 6
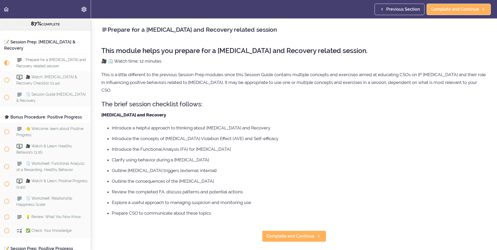
scroll to position [3056, 0]
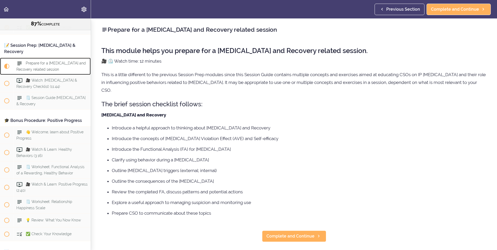
click at [8, 69] on span "Current item" at bounding box center [6, 66] width 5 height 5
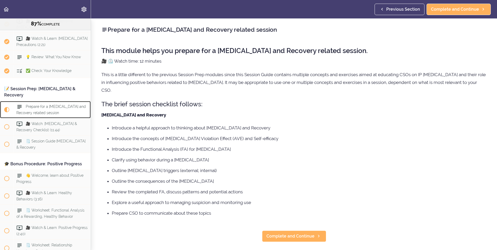
scroll to position [3108, 0]
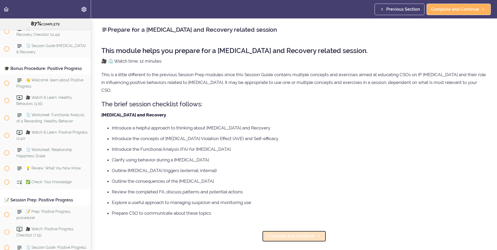
click at [304, 234] on span "Complete and Continue" at bounding box center [291, 236] width 48 height 6
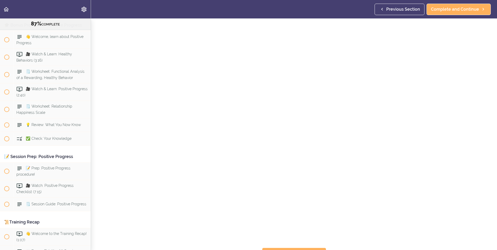
scroll to position [30, 0]
click at [291, 242] on span "Complete and Continue" at bounding box center [291, 244] width 48 height 6
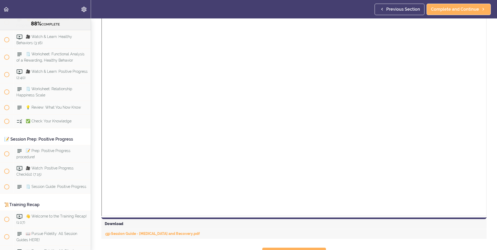
scroll to position [104, 0]
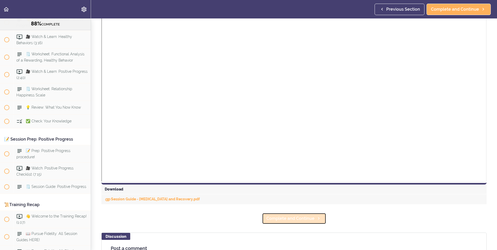
click at [288, 219] on span "Complete and Continue" at bounding box center [291, 219] width 48 height 6
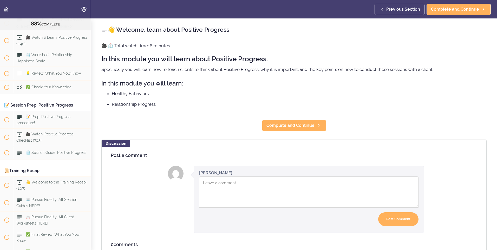
scroll to position [3203, 0]
click at [306, 121] on link "Complete and Continue" at bounding box center [294, 125] width 64 height 11
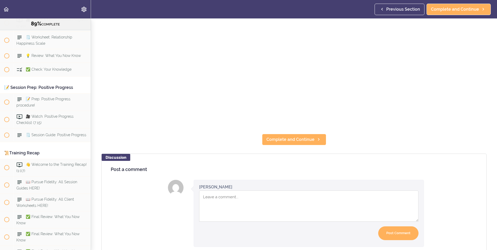
scroll to position [156, 0]
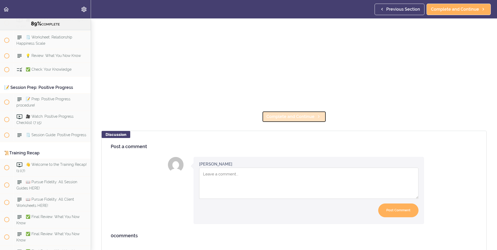
click at [308, 114] on span "Complete and Continue" at bounding box center [291, 117] width 48 height 6
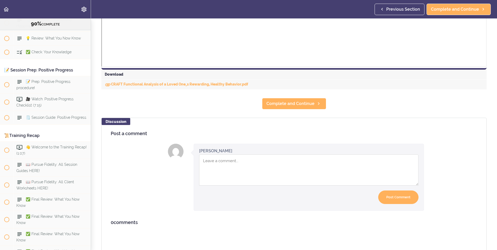
scroll to position [224, 0]
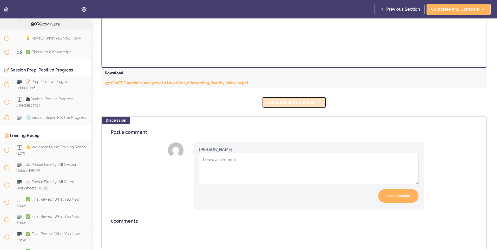
click at [308, 101] on span "Complete and Continue" at bounding box center [291, 102] width 48 height 6
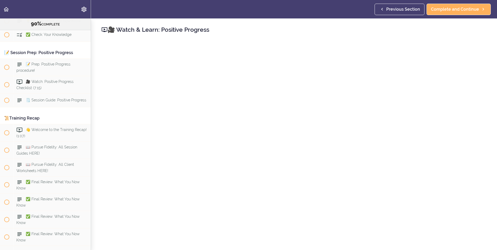
scroll to position [104, 0]
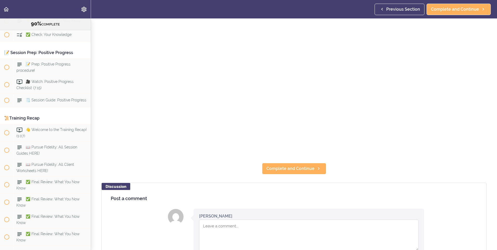
click at [297, 160] on section "Online Program: CRAFT Training for Professionals (Trainer-Led) 90% COMPLETE 📜In…" at bounding box center [248, 134] width 497 height 232
click at [297, 166] on span "Complete and Continue" at bounding box center [291, 169] width 48 height 6
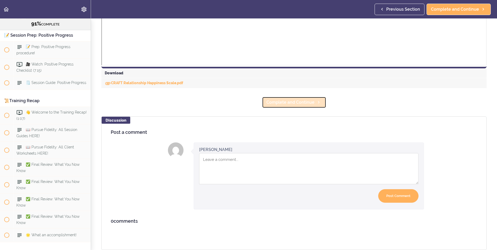
click at [306, 100] on span "Complete and Continue" at bounding box center [291, 102] width 48 height 6
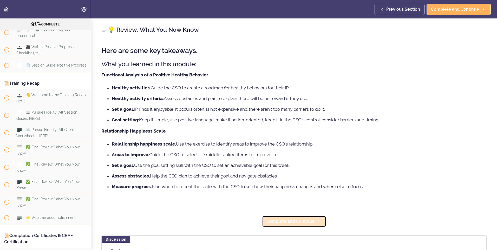
click at [299, 225] on link "Complete and Continue" at bounding box center [294, 221] width 64 height 11
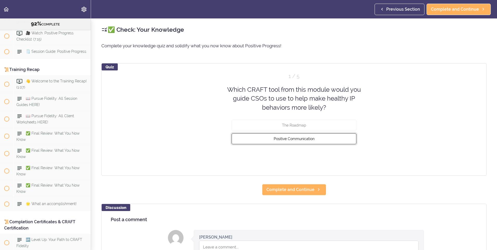
click at [296, 138] on span "Positive Communication" at bounding box center [294, 139] width 41 height 4
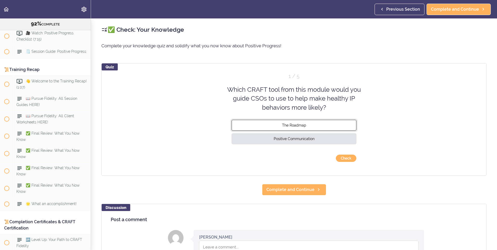
click at [308, 121] on button "The Roadmap" at bounding box center [294, 125] width 125 height 11
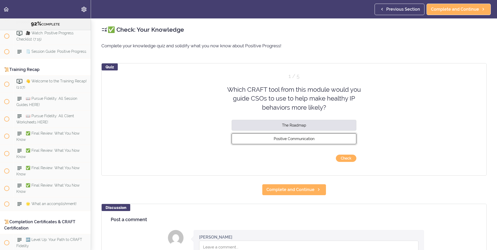
click at [314, 139] on button "Positive Communication" at bounding box center [294, 138] width 125 height 11
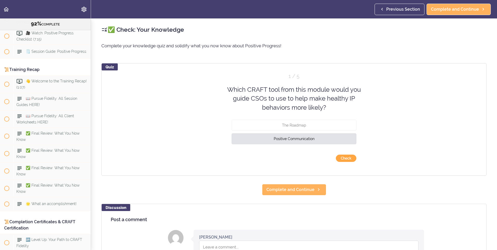
click at [344, 156] on button "Check" at bounding box center [346, 158] width 21 height 7
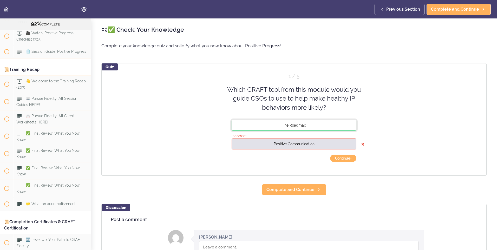
click at [330, 129] on button "The Roadmap" at bounding box center [294, 125] width 125 height 11
click at [336, 125] on button "The Roadmap" at bounding box center [294, 125] width 125 height 11
click at [346, 162] on button "Continue ›" at bounding box center [343, 158] width 26 height 7
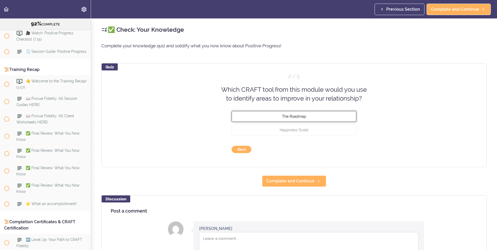
click at [293, 115] on span "The Roadmap" at bounding box center [294, 116] width 24 height 4
click at [349, 149] on button "Check" at bounding box center [346, 149] width 21 height 7
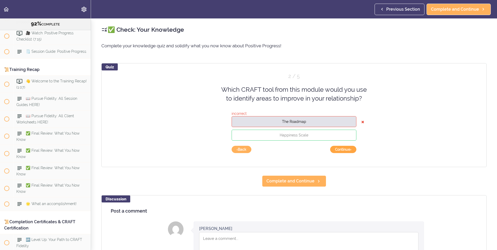
click at [349, 149] on button "Continue ›" at bounding box center [343, 149] width 26 height 7
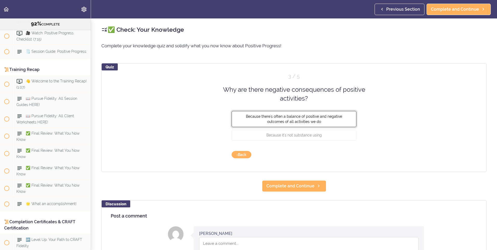
click at [297, 121] on span "Because there's often a balance of positive and negative outcomes of all activi…" at bounding box center [294, 118] width 96 height 9
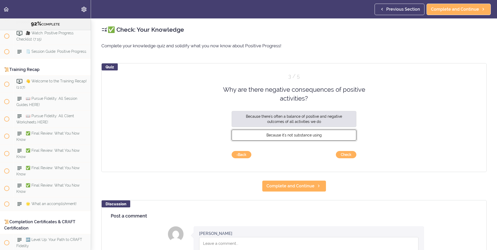
click at [294, 133] on span "Because it's not substance using" at bounding box center [294, 135] width 55 height 4
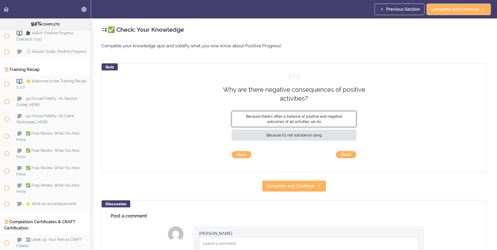
click at [286, 123] on span "Because there's often a balance of positive and negative outcomes of all activi…" at bounding box center [294, 118] width 96 height 9
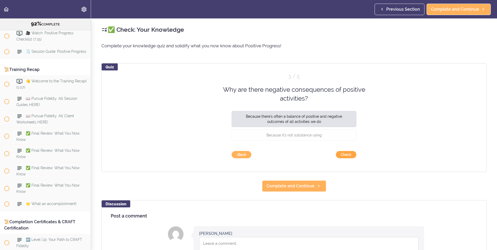
click at [347, 154] on button "Check" at bounding box center [346, 154] width 21 height 7
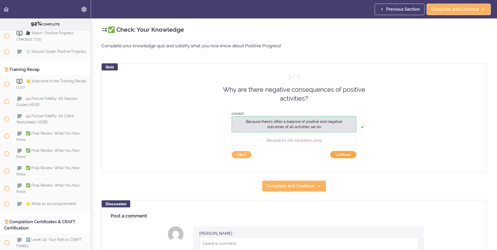
click at [347, 154] on button "Continue ›" at bounding box center [343, 154] width 26 height 7
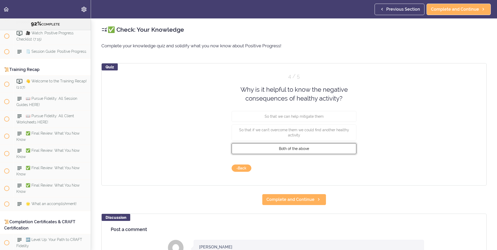
click at [295, 149] on span "Both of the above" at bounding box center [294, 148] width 30 height 4
click at [350, 173] on div "Quiz 4 / 5 Why is it helpful to know the negative consequences of healthy activ…" at bounding box center [293, 124] width 385 height 123
click at [345, 165] on button "Check" at bounding box center [346, 168] width 21 height 7
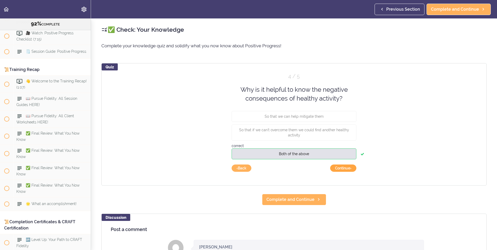
click at [345, 165] on button "Continue ›" at bounding box center [343, 168] width 26 height 7
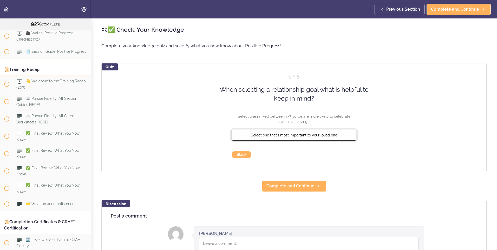
click at [302, 132] on button "Select one that's most important to your loved one" at bounding box center [294, 135] width 125 height 11
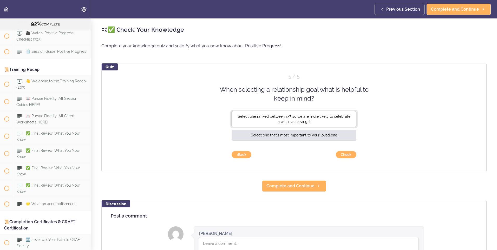
click at [311, 117] on span "Select one ranked between 4-7 so we are more likely to celebrate a win in achie…" at bounding box center [294, 118] width 113 height 9
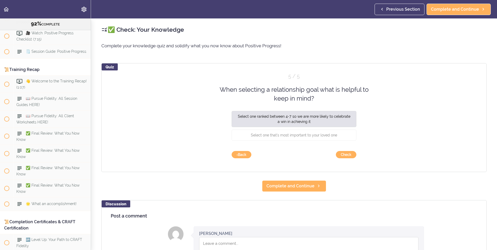
click at [354, 161] on div "Quiz 5 / 5 When selecting a relationship goal what is helpful to keep in mind? …" at bounding box center [293, 117] width 385 height 109
click at [349, 157] on button "Check" at bounding box center [346, 154] width 21 height 7
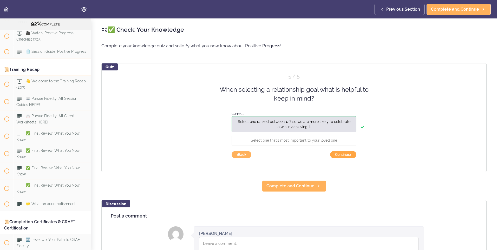
click at [349, 157] on button "Continue ›" at bounding box center [343, 154] width 26 height 7
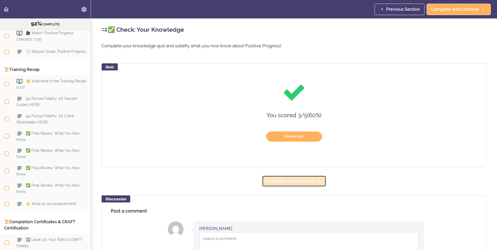
click at [299, 181] on span "Complete and Continue" at bounding box center [291, 181] width 48 height 6
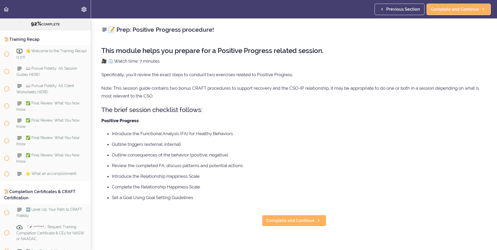
scroll to position [3335, 0]
click at [293, 220] on span "Complete and Continue" at bounding box center [291, 221] width 48 height 6
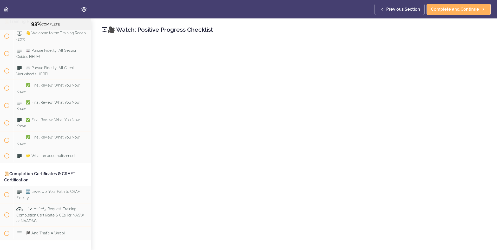
scroll to position [30, 0]
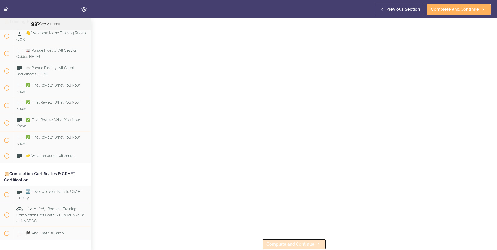
click at [296, 241] on span "Complete and Continue" at bounding box center [291, 244] width 48 height 6
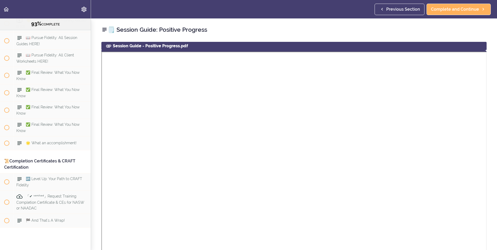
scroll to position [3369, 0]
